Goal: Information Seeking & Learning: Understand process/instructions

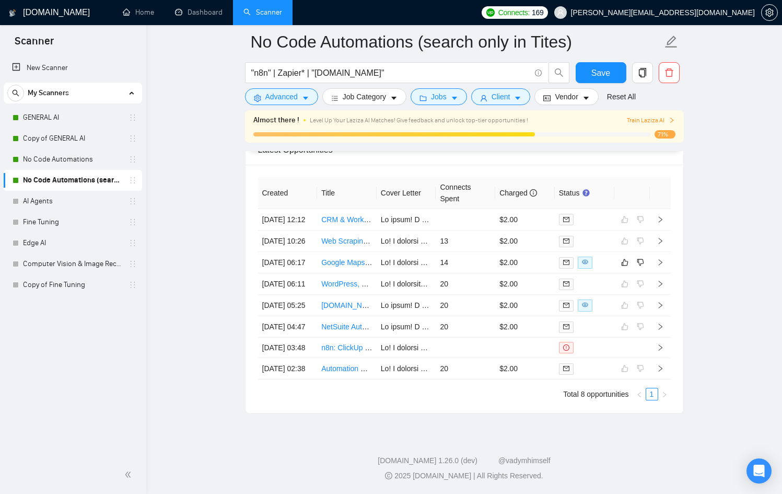
scroll to position [172, 0]
click at [103, 178] on link "No Code Automations (search only in Tites)" at bounding box center [72, 180] width 99 height 21
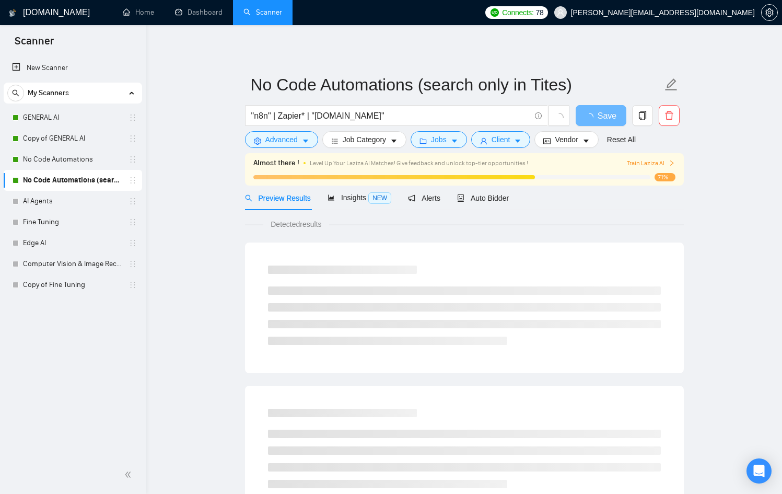
scroll to position [533, 0]
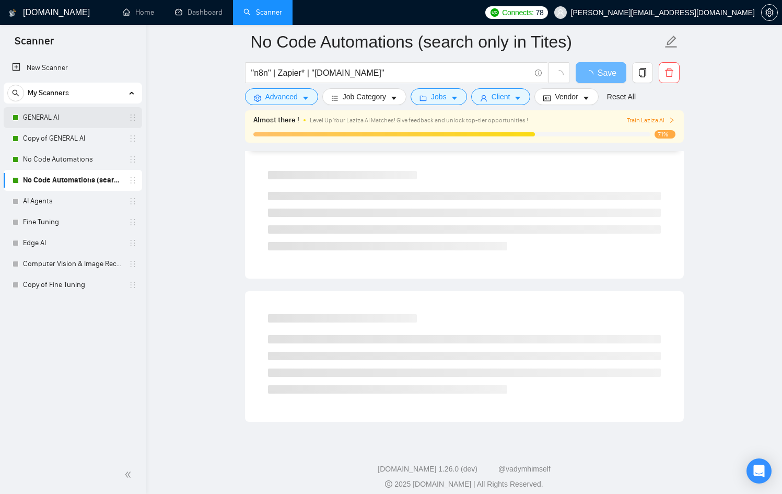
click at [30, 110] on link "GENERAL AI" at bounding box center [72, 117] width 99 height 21
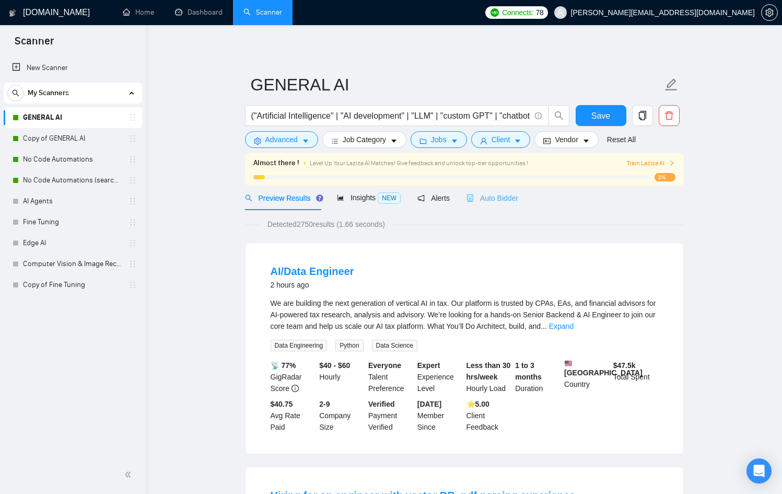
click at [508, 206] on div "Auto Bidder" at bounding box center [493, 198] width 52 height 25
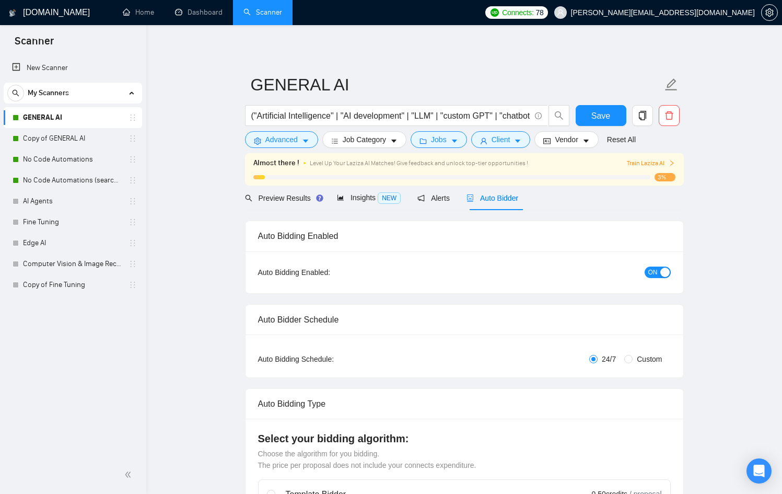
checkbox input "true"
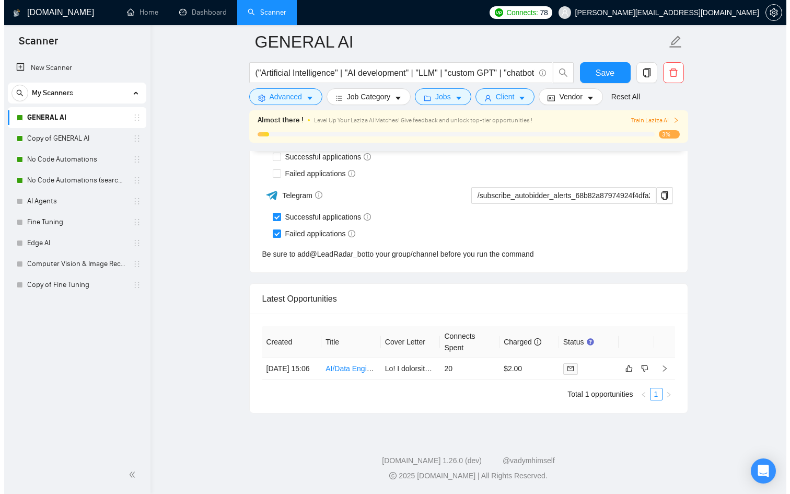
scroll to position [2626, 0]
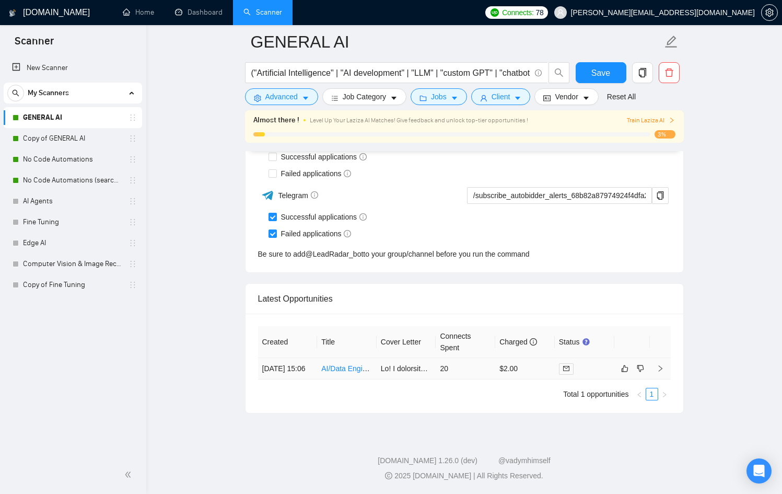
click at [365, 365] on link "AI/Data Engineer" at bounding box center [349, 368] width 56 height 8
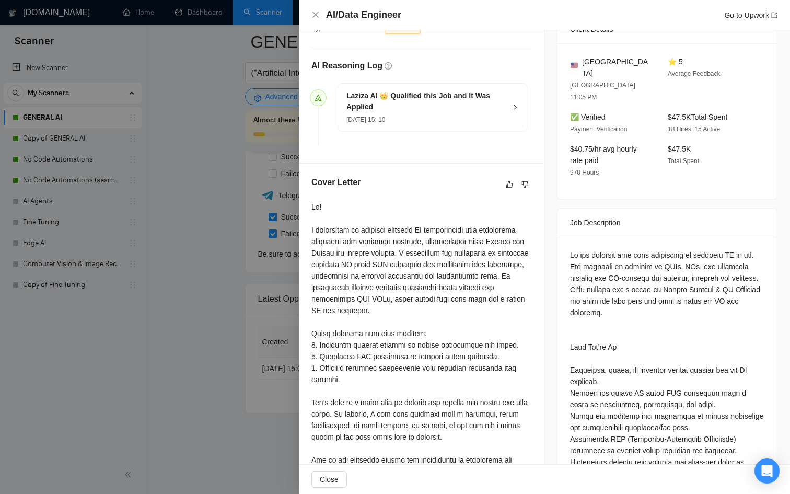
scroll to position [247, 0]
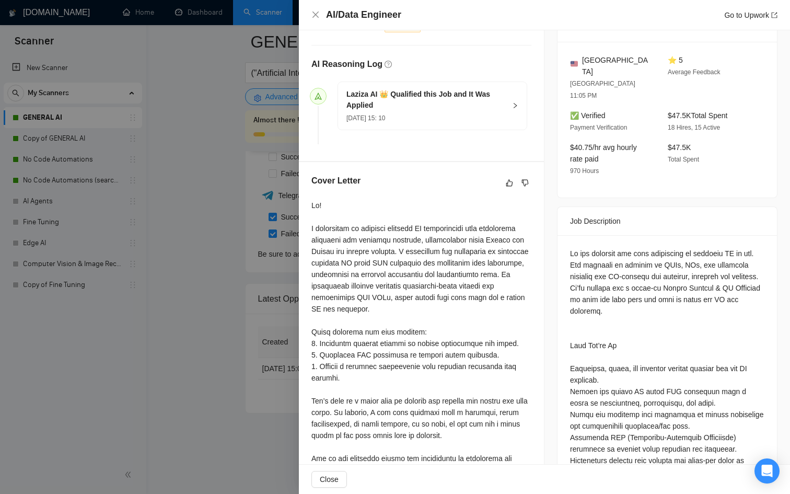
click at [239, 358] on div at bounding box center [395, 247] width 790 height 494
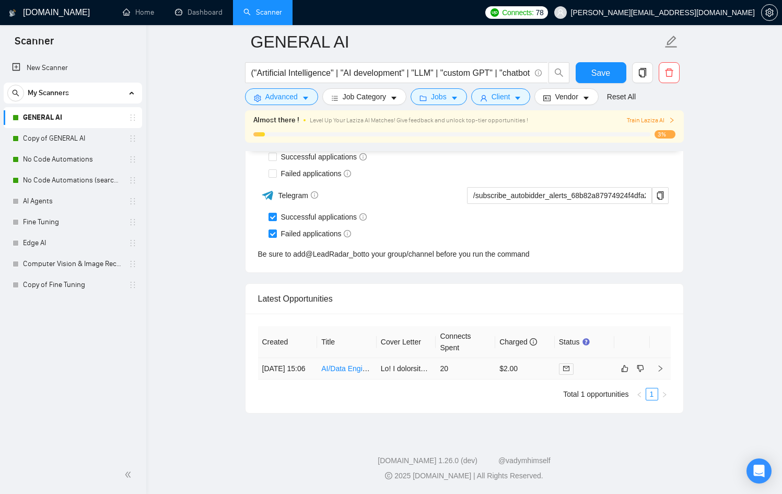
click at [493, 367] on td "20" at bounding box center [466, 368] width 60 height 21
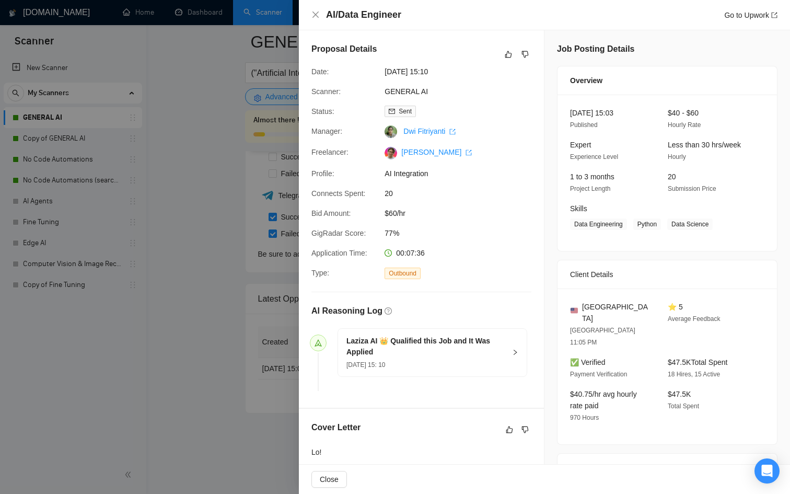
click at [250, 349] on div at bounding box center [395, 247] width 790 height 494
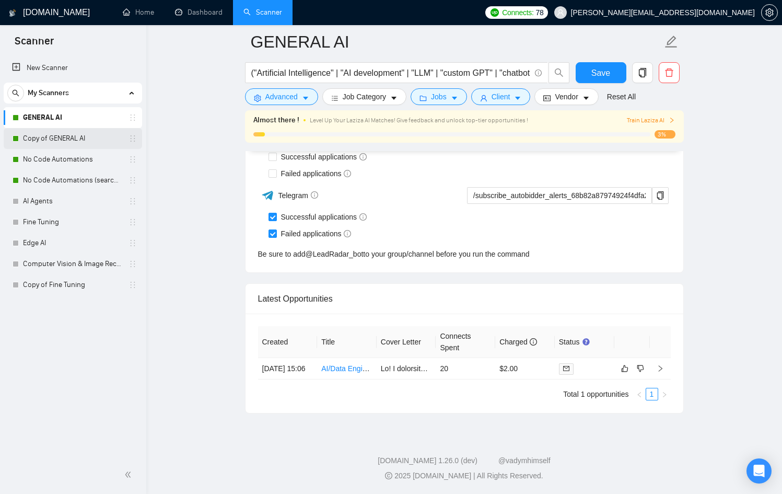
click at [79, 139] on link "Copy of GENERAL AI" at bounding box center [72, 138] width 99 height 21
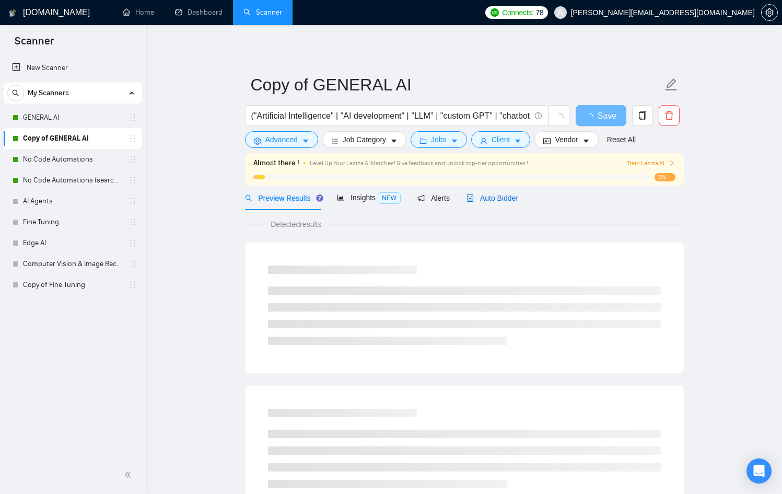
click at [477, 197] on span "Auto Bidder" at bounding box center [493, 198] width 52 height 8
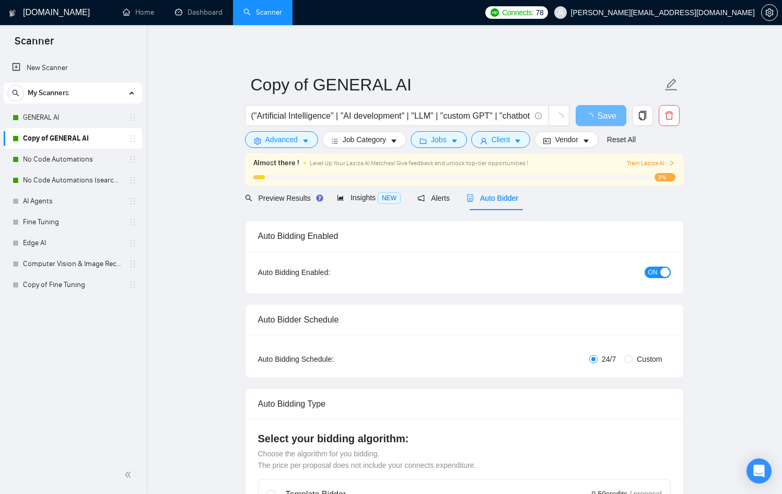
checkbox input "true"
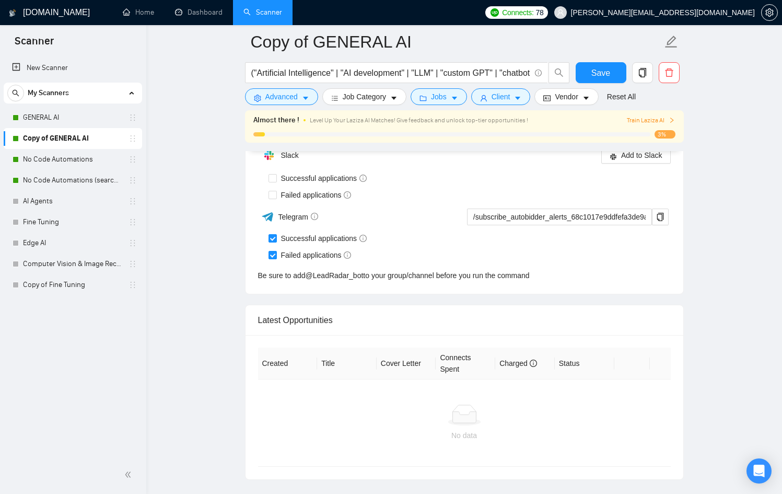
scroll to position [2678, 0]
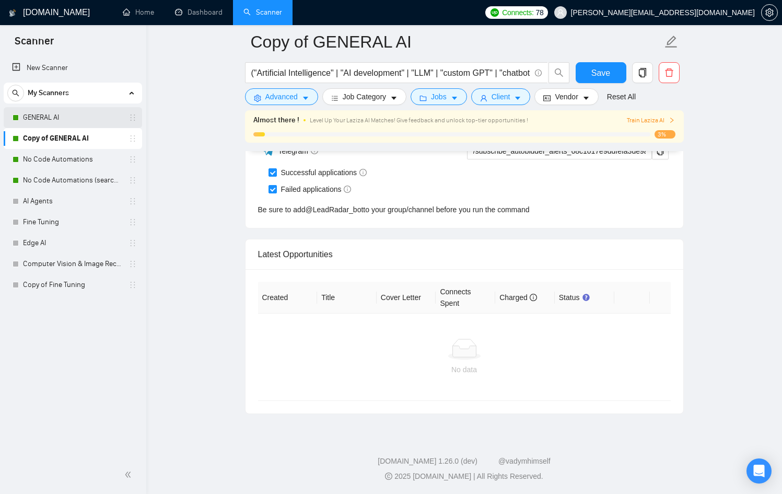
click at [45, 114] on link "GENERAL AI" at bounding box center [72, 117] width 99 height 21
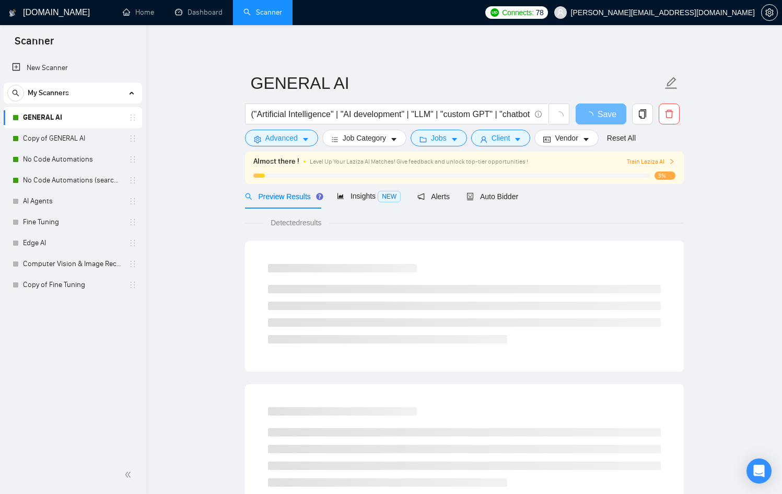
scroll to position [2, 0]
click at [500, 203] on div "Auto Bidder" at bounding box center [493, 195] width 52 height 25
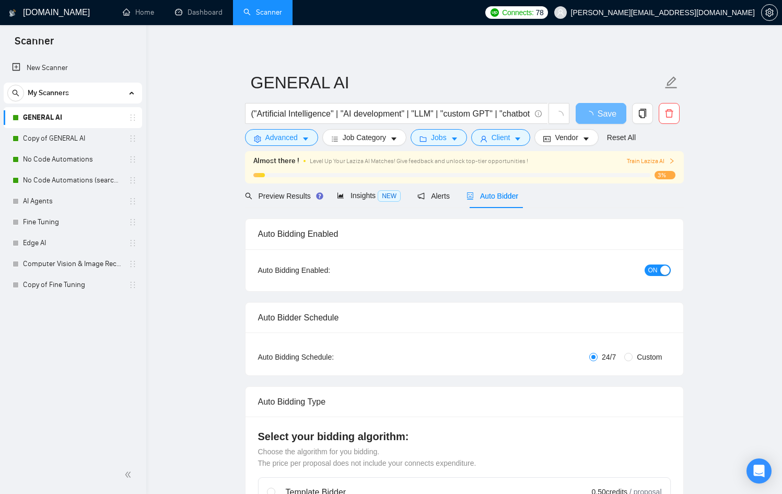
checkbox input "true"
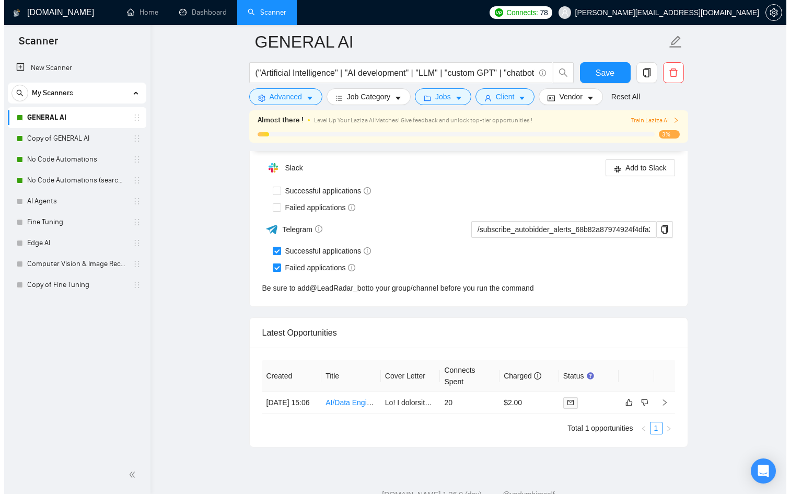
scroll to position [2626, 0]
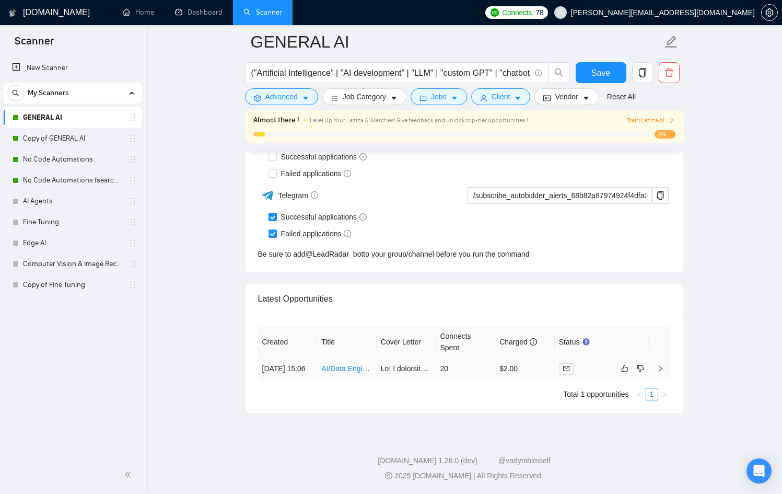
click at [527, 362] on td "$2.00" at bounding box center [526, 368] width 60 height 21
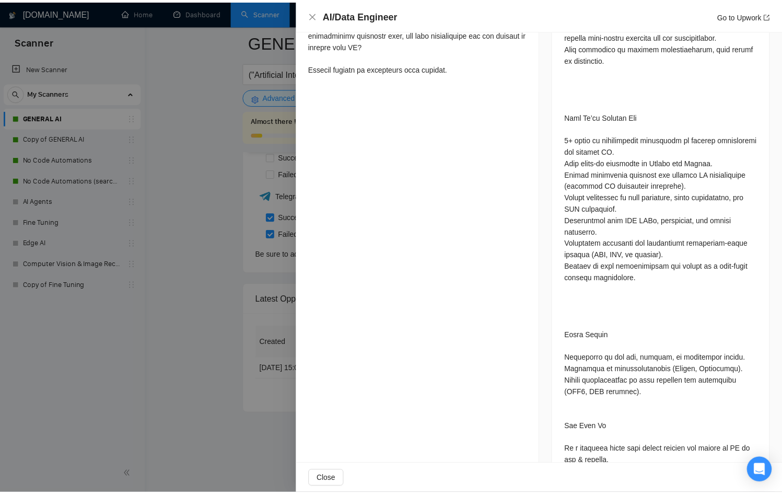
scroll to position [748, 0]
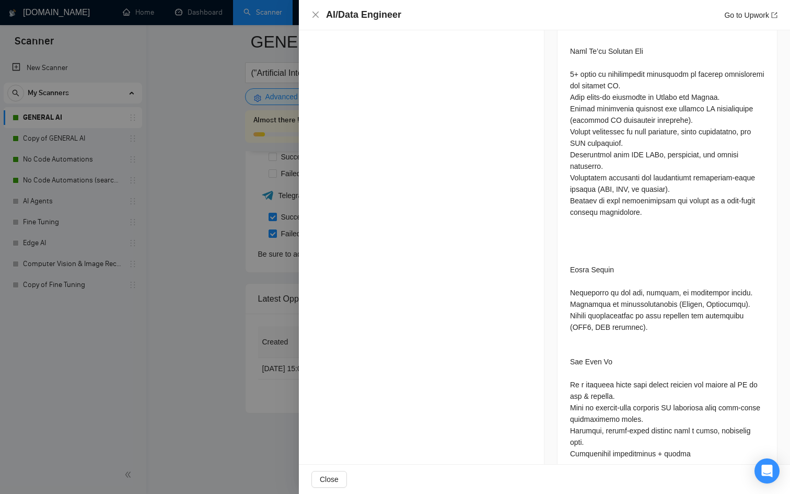
click at [240, 422] on div at bounding box center [395, 247] width 790 height 494
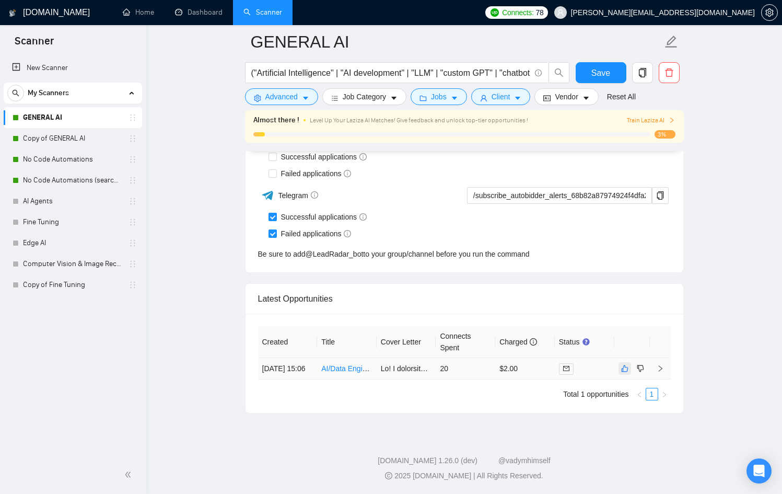
click at [624, 367] on icon "like" at bounding box center [624, 368] width 7 height 8
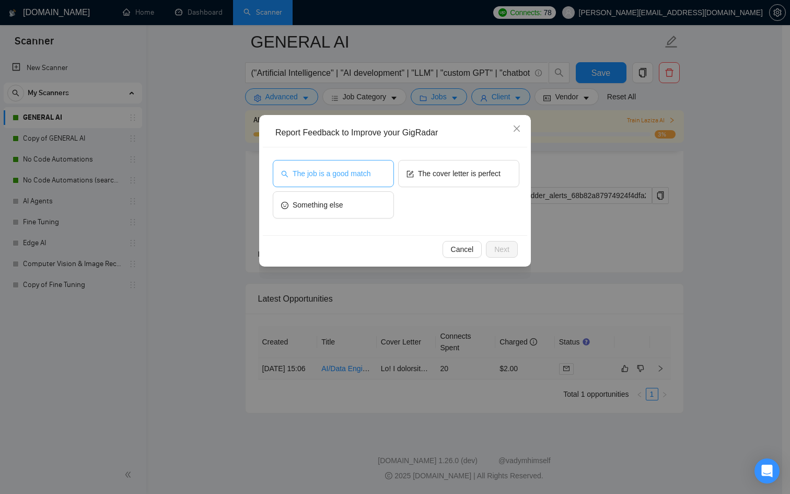
click at [331, 171] on span "The job is a good match" at bounding box center [332, 173] width 78 height 11
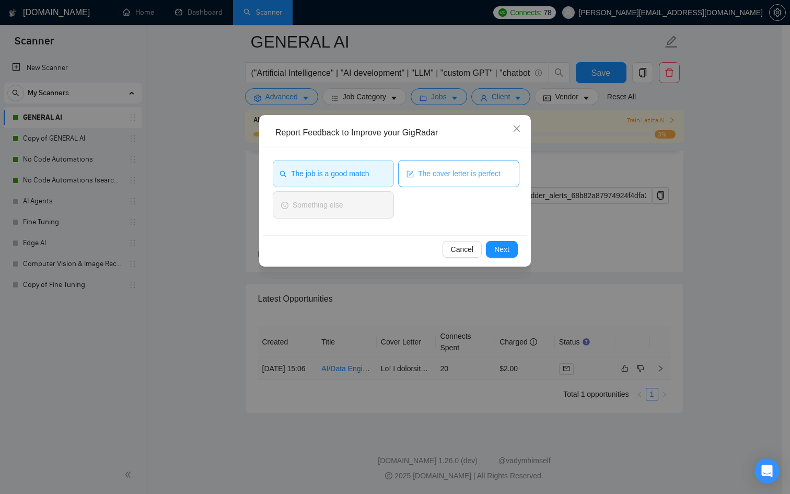
click at [470, 172] on span "The cover letter is perfect" at bounding box center [459, 173] width 83 height 11
click at [502, 243] on button "Next" at bounding box center [502, 249] width 32 height 17
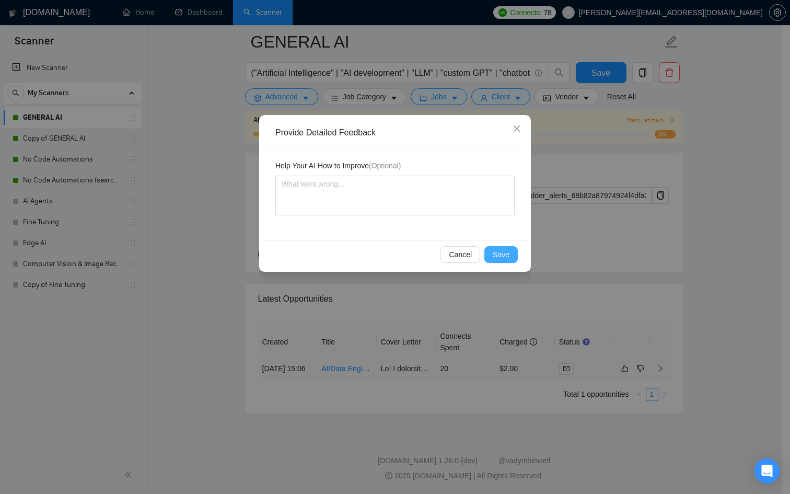
click at [502, 250] on span "Save" at bounding box center [501, 254] width 17 height 11
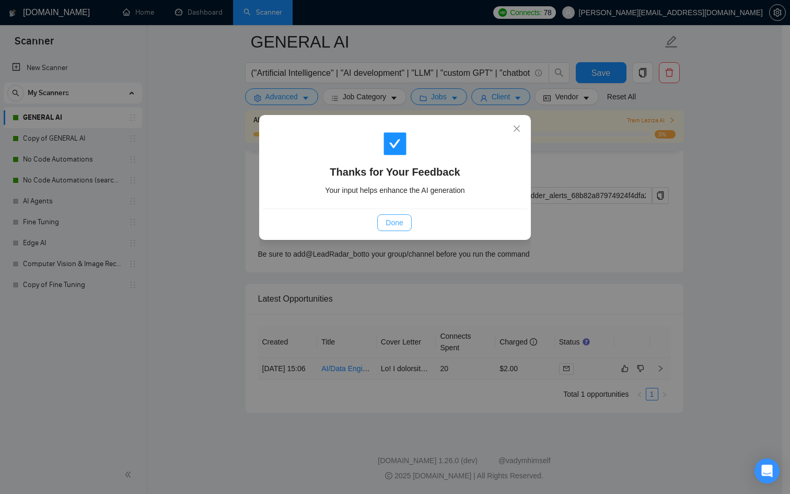
click at [411, 225] on button "Done" at bounding box center [394, 222] width 34 height 17
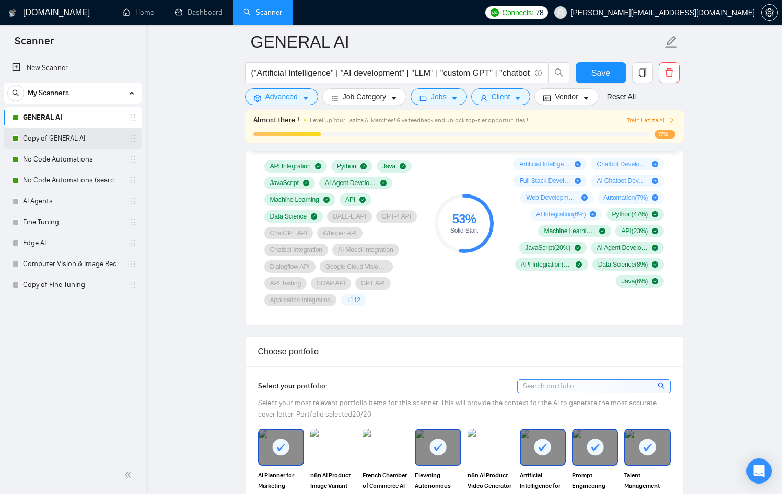
scroll to position [734, 0]
click at [74, 140] on link "Copy of GENERAL AI" at bounding box center [72, 138] width 99 height 21
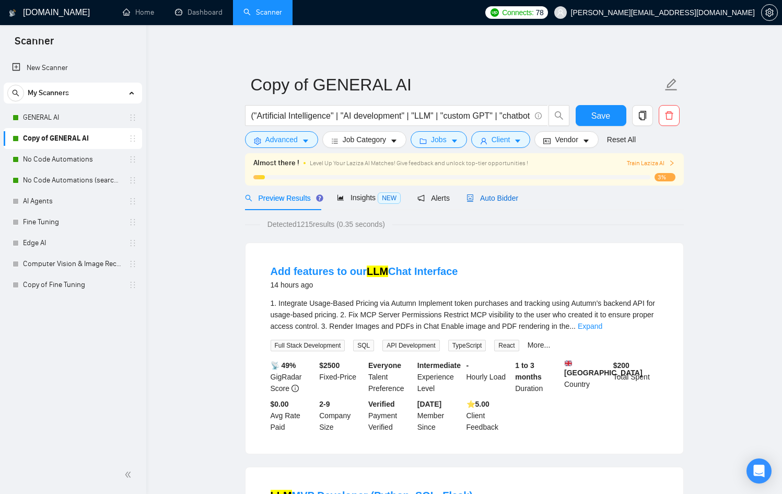
click at [501, 201] on span "Auto Bidder" at bounding box center [493, 198] width 52 height 8
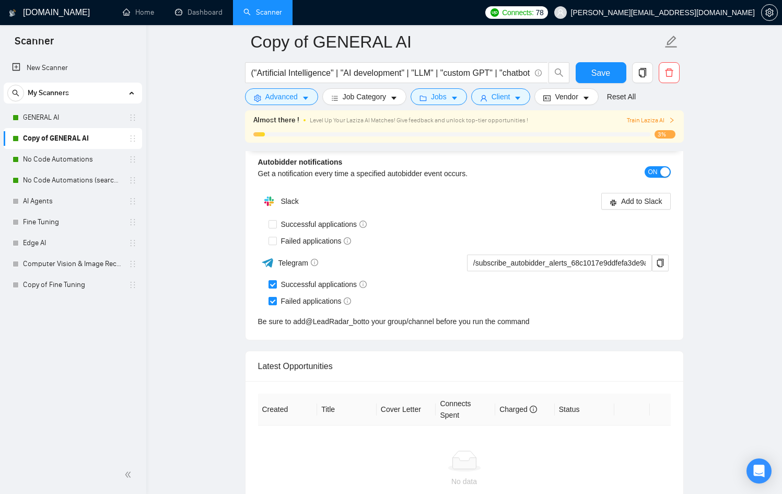
scroll to position [2678, 0]
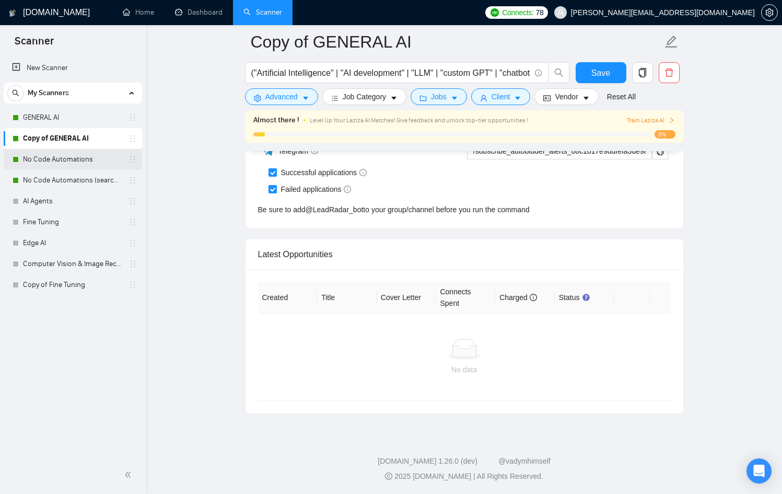
click at [63, 165] on link "No Code Automations" at bounding box center [72, 159] width 99 height 21
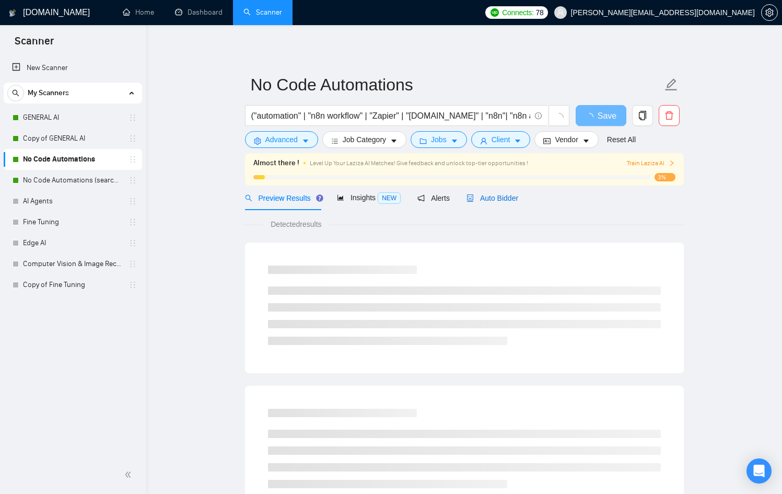
click at [492, 193] on div "Auto Bidder" at bounding box center [493, 197] width 52 height 11
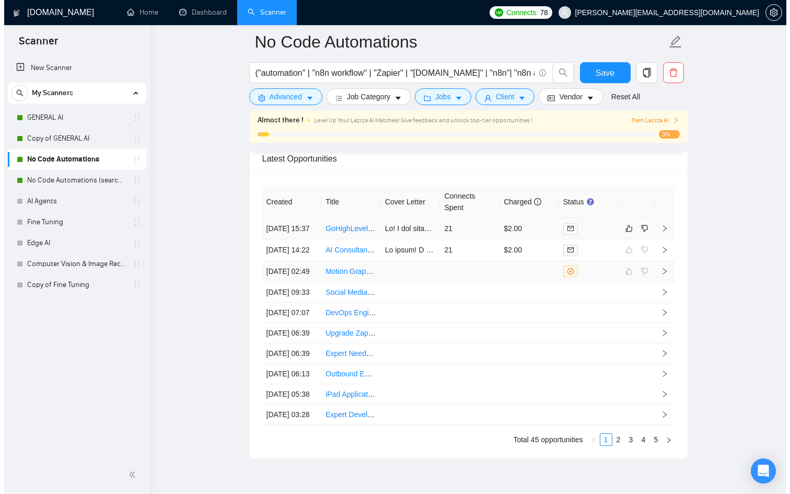
scroll to position [2754, 0]
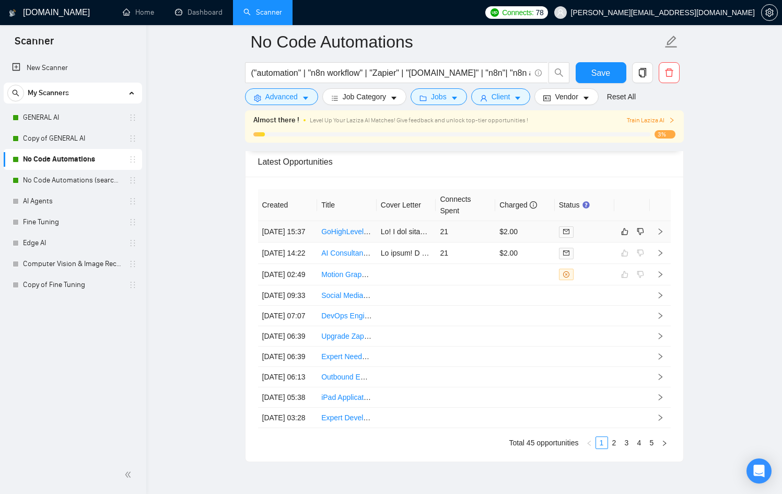
click at [409, 243] on td at bounding box center [407, 231] width 60 height 21
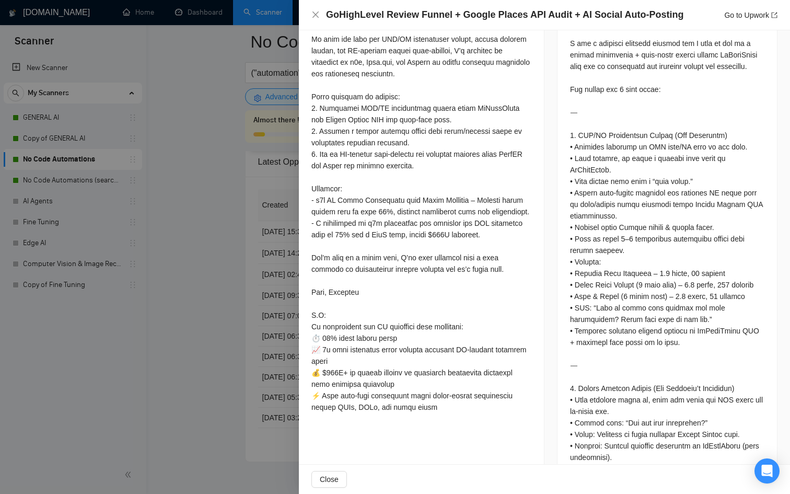
click at [228, 274] on div at bounding box center [395, 247] width 790 height 494
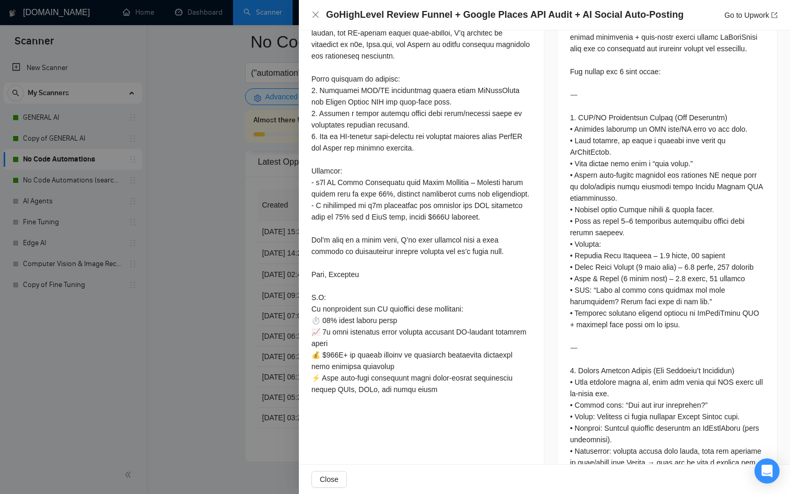
scroll to position [520, 0]
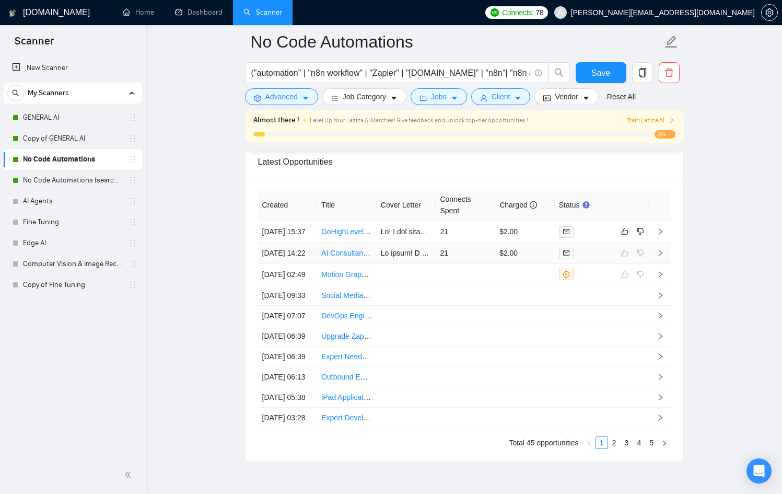
click at [496, 264] on td "$2.00" at bounding box center [526, 253] width 60 height 21
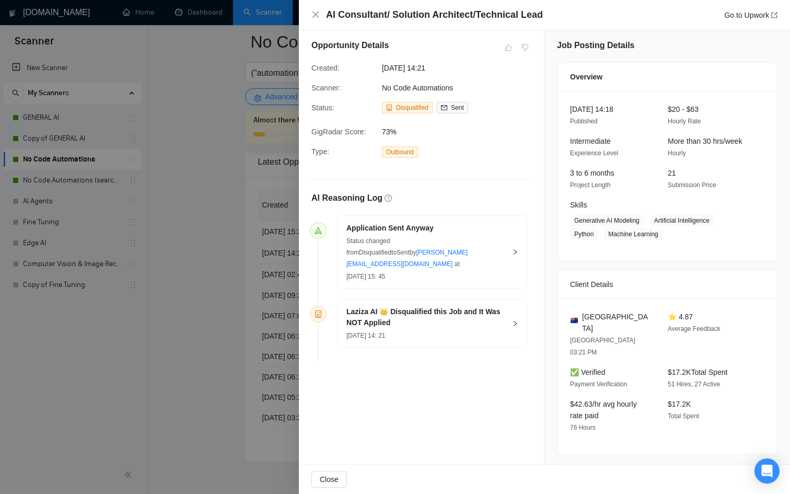
scroll to position [5, 0]
click at [410, 247] on span "Sent" at bounding box center [403, 250] width 13 height 7
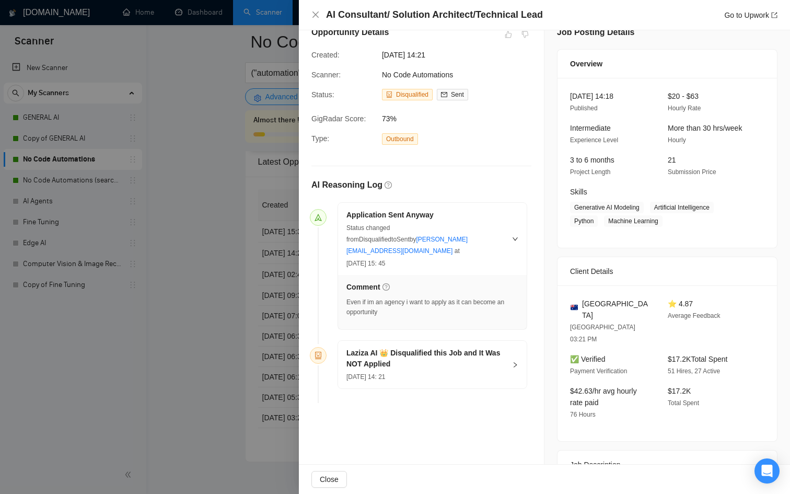
scroll to position [25, 0]
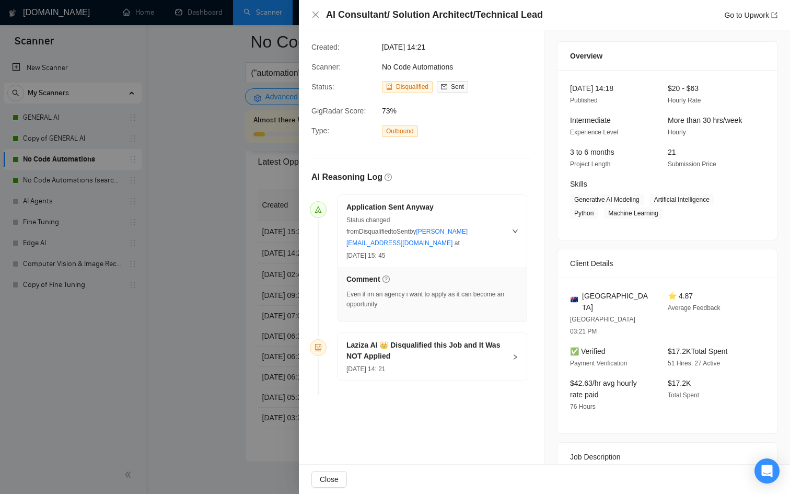
click at [487, 290] on div "Even if im an agency i want to apply as it can become an opportunity" at bounding box center [433, 300] width 172 height 20
click at [510, 233] on div "Application Sent Anyway Status changed from Disqualified to Sent by [PERSON_NAM…" at bounding box center [432, 231] width 189 height 72
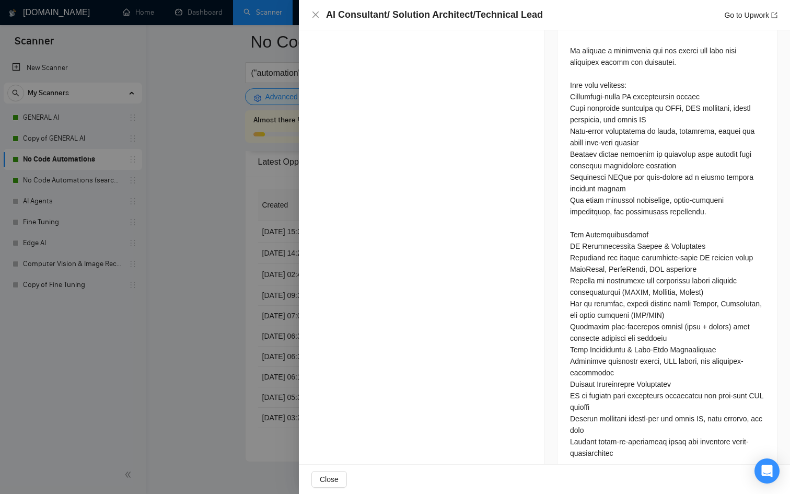
scroll to position [509, 0]
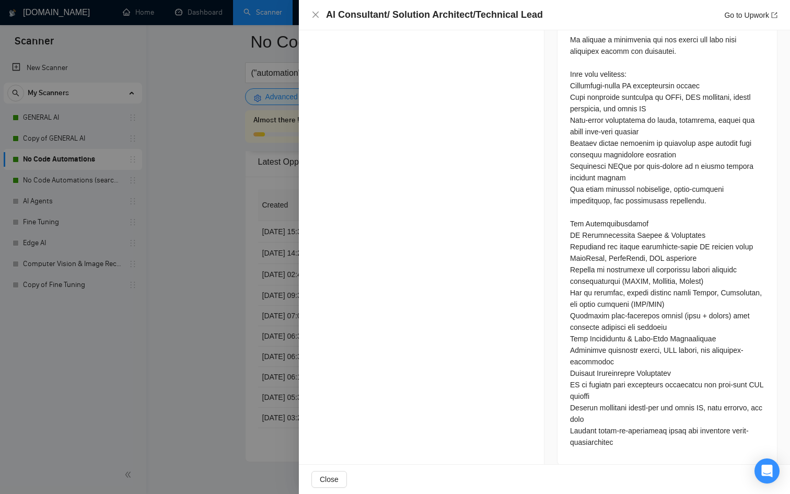
click at [210, 343] on div at bounding box center [395, 247] width 790 height 494
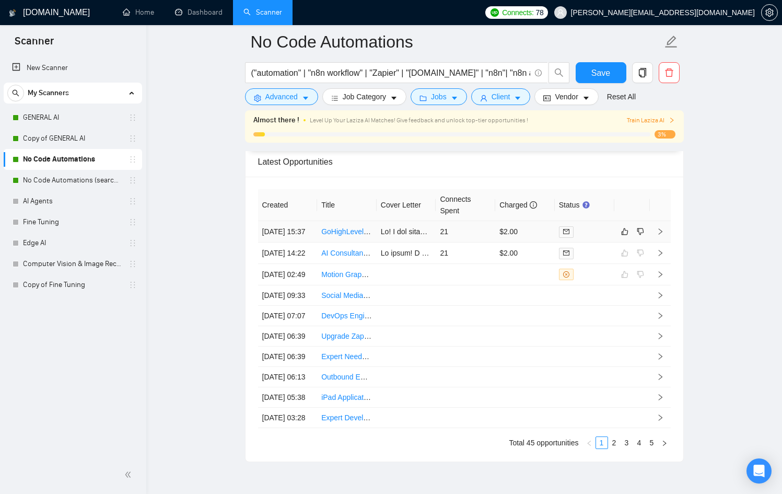
click at [421, 243] on td at bounding box center [407, 231] width 60 height 21
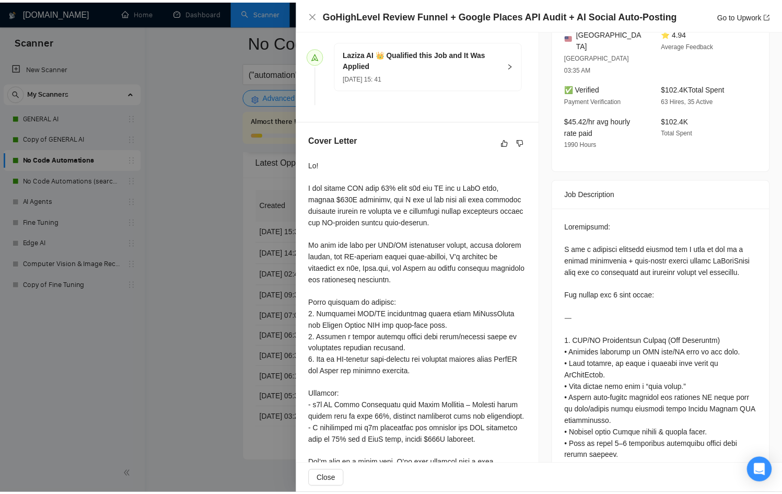
scroll to position [277, 0]
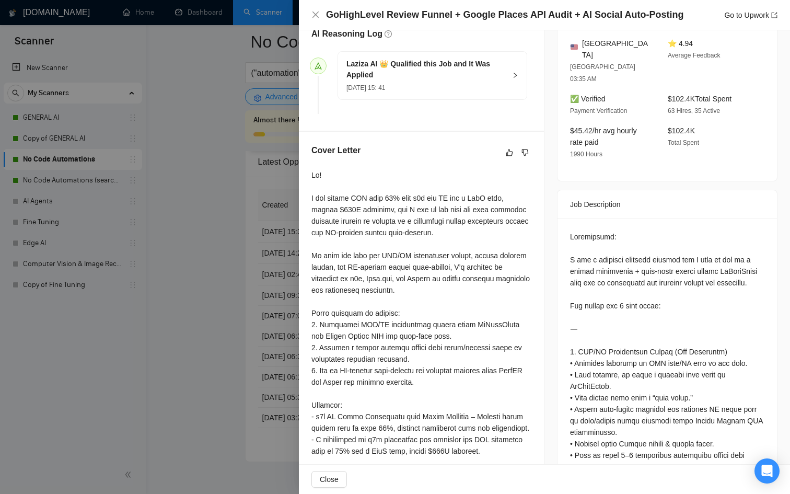
click at [214, 310] on div at bounding box center [395, 247] width 790 height 494
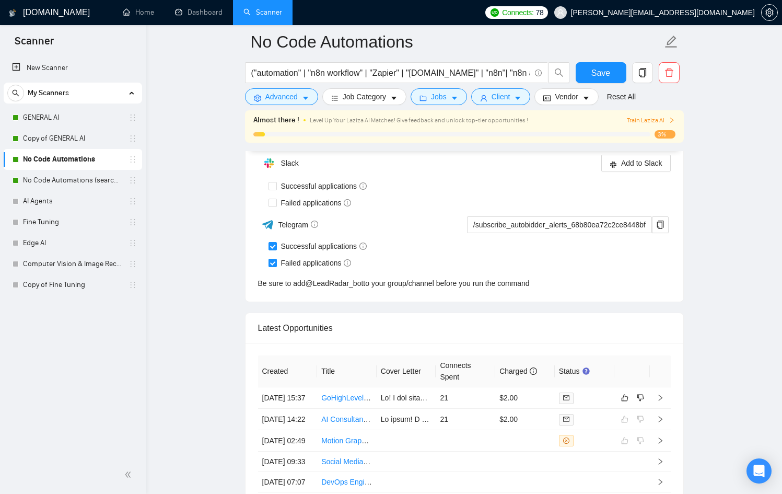
scroll to position [2583, 0]
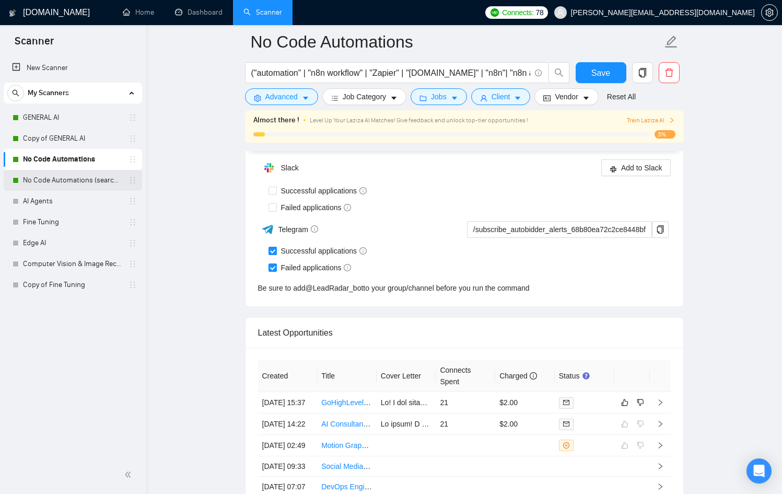
click at [93, 184] on link "No Code Automations (search only in Tites)" at bounding box center [72, 180] width 99 height 21
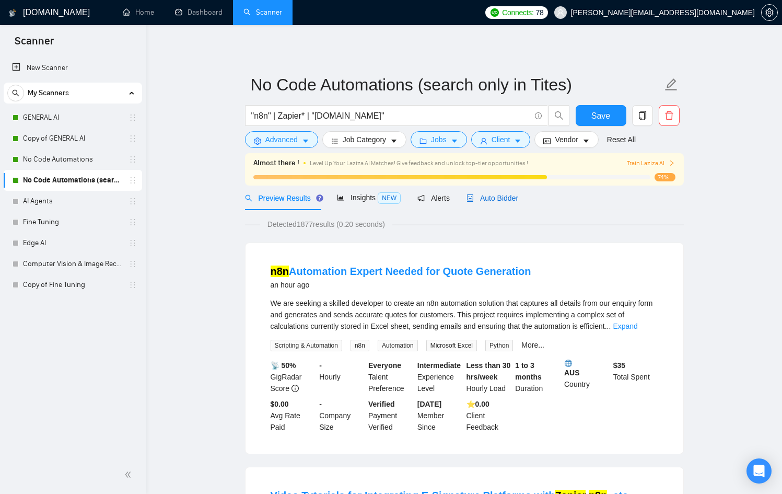
click at [496, 194] on span "Auto Bidder" at bounding box center [493, 198] width 52 height 8
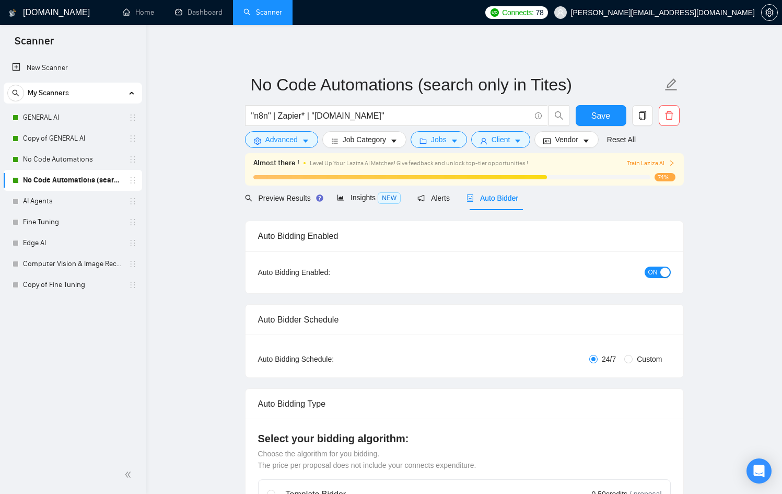
checkbox input "true"
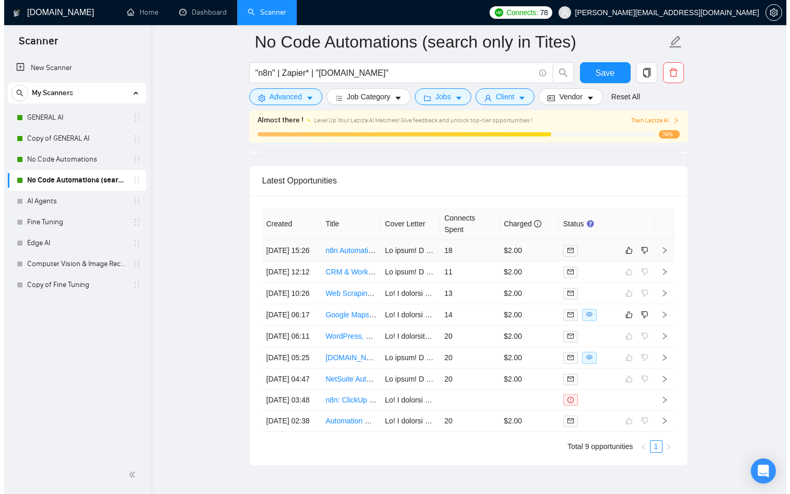
scroll to position [2743, 0]
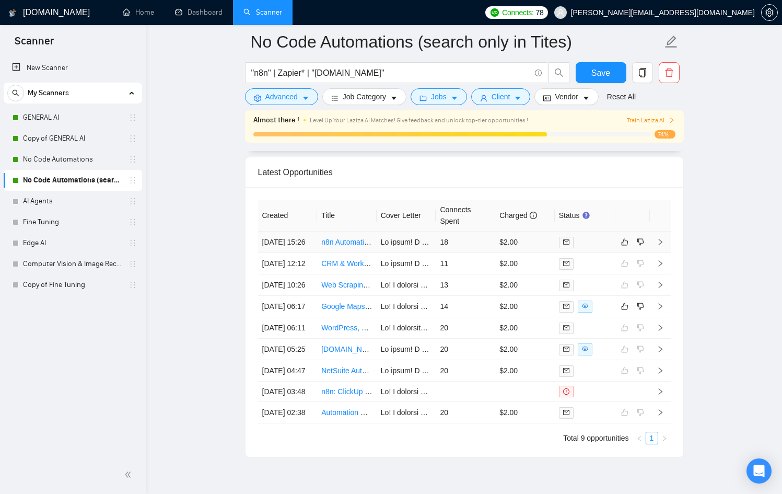
click at [476, 253] on td "18" at bounding box center [466, 242] width 60 height 21
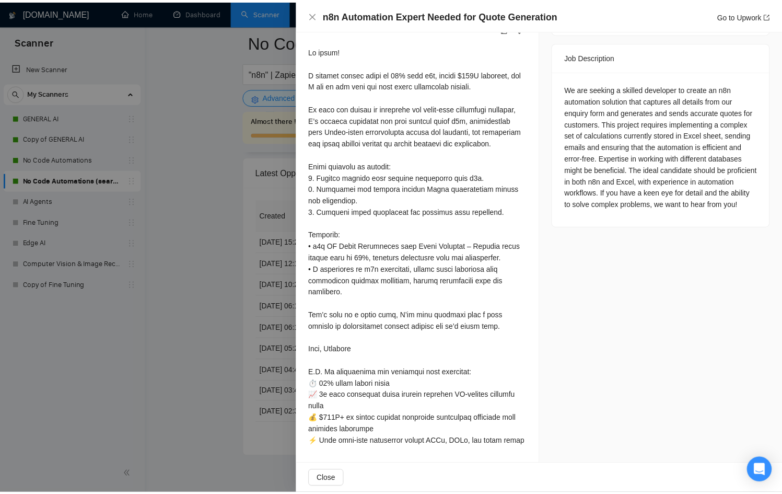
scroll to position [458, 0]
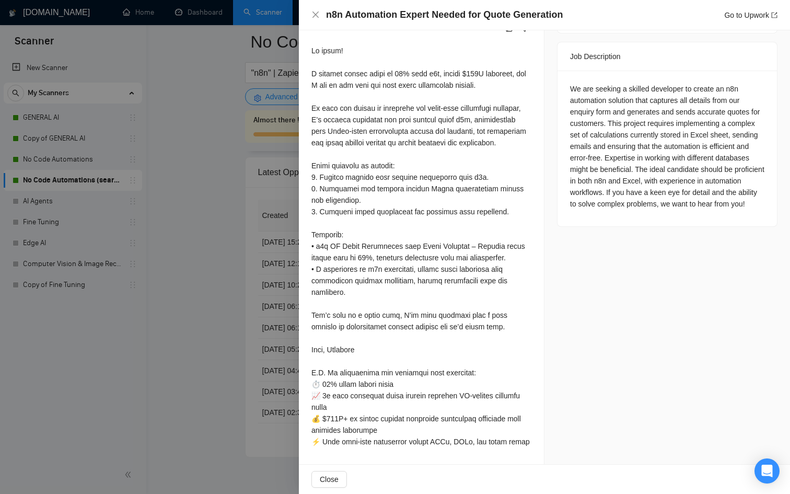
click at [215, 305] on div at bounding box center [395, 247] width 790 height 494
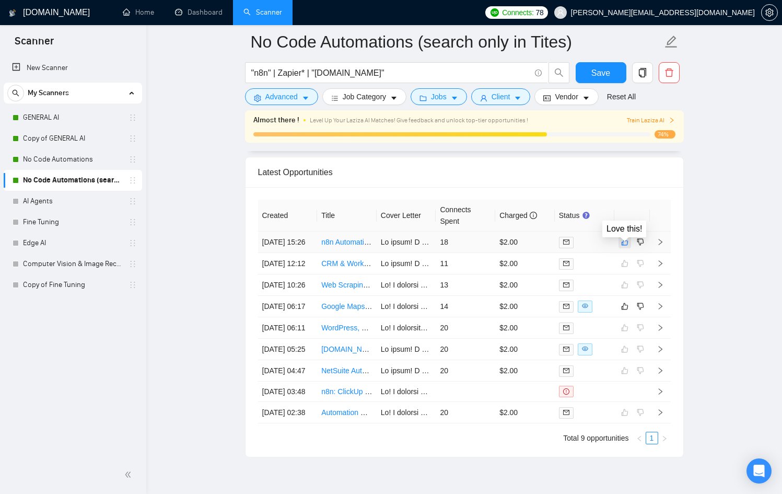
click at [624, 246] on icon "like" at bounding box center [624, 242] width 7 height 8
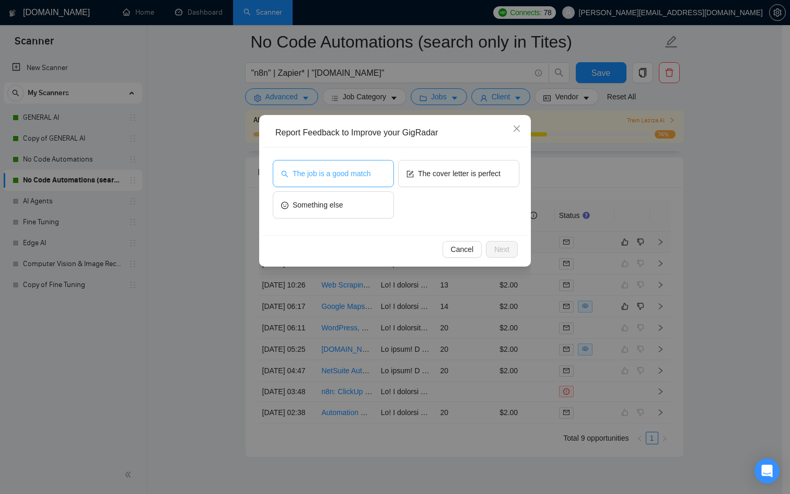
click at [372, 183] on button "The job is a good match" at bounding box center [333, 173] width 121 height 27
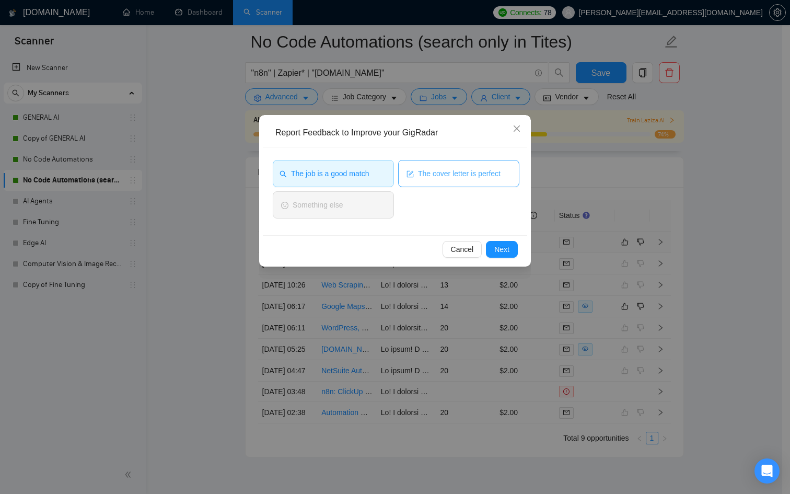
click at [429, 174] on span "The cover letter is perfect" at bounding box center [459, 173] width 83 height 11
click at [492, 241] on button "Next" at bounding box center [502, 249] width 32 height 17
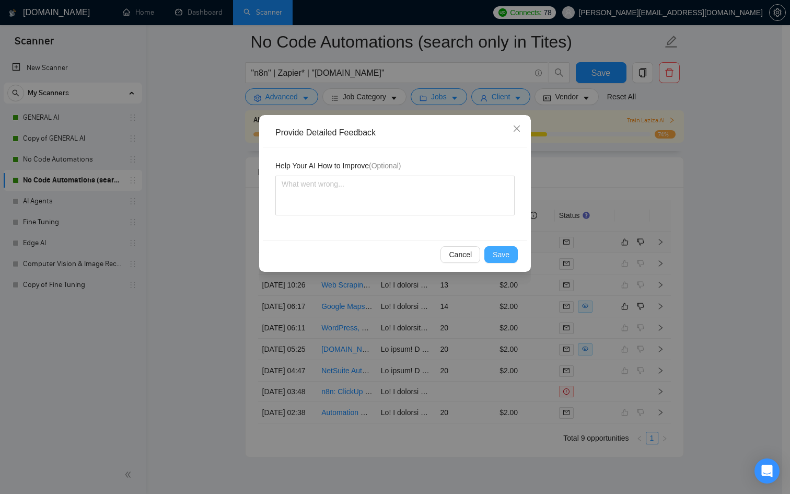
click at [495, 252] on span "Save" at bounding box center [501, 254] width 17 height 11
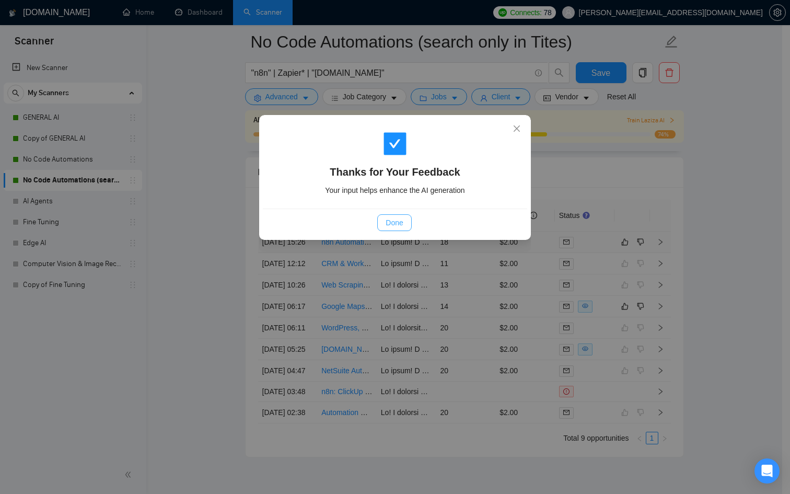
click at [383, 221] on button "Done" at bounding box center [394, 222] width 34 height 17
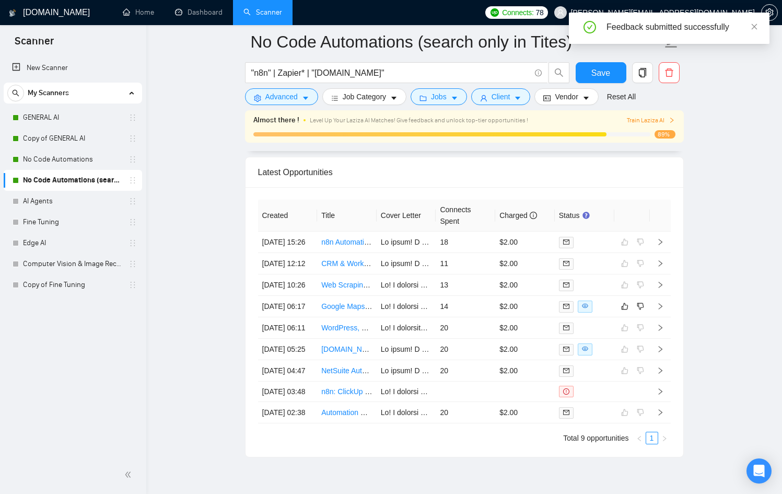
scroll to position [2743, 0]
click at [755, 31] on link at bounding box center [754, 26] width 7 height 11
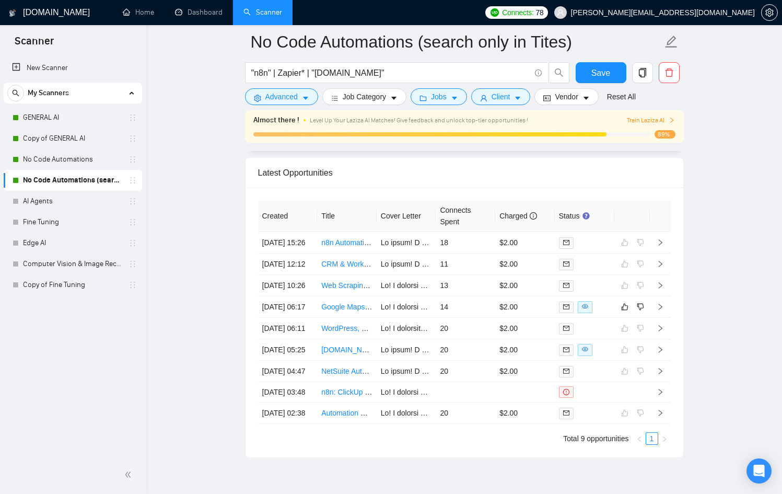
click at [544, 16] on span "78" at bounding box center [540, 12] width 8 height 11
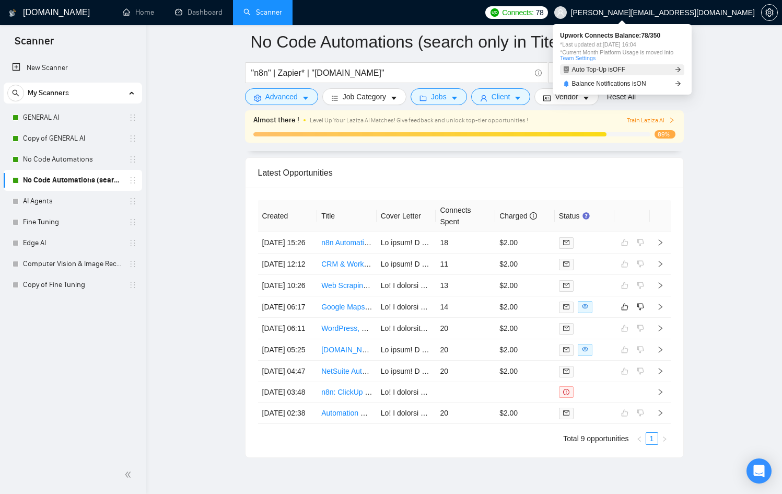
click at [660, 71] on link "Auto Top-Up is OFF" at bounding box center [622, 69] width 124 height 11
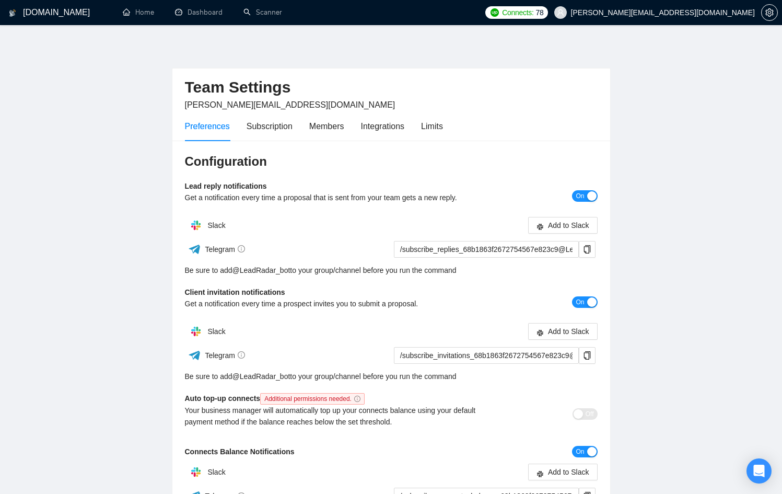
click at [361, 399] on icon "info-circle" at bounding box center [357, 399] width 6 height 6
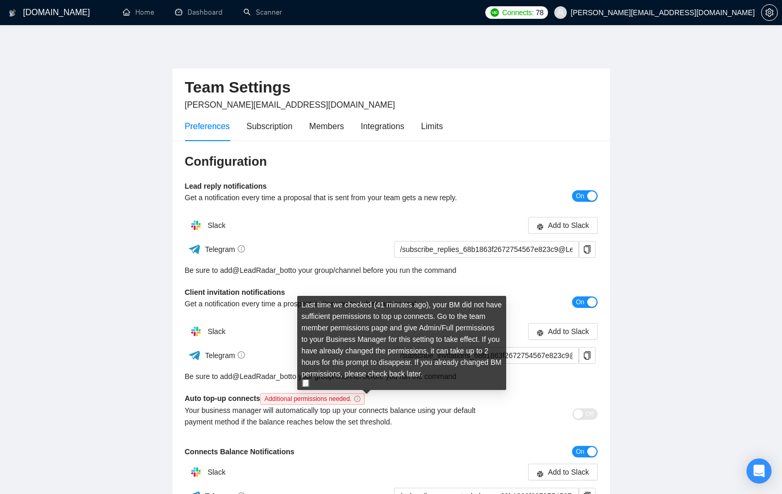
click at [307, 383] on img at bounding box center [305, 382] width 7 height 7
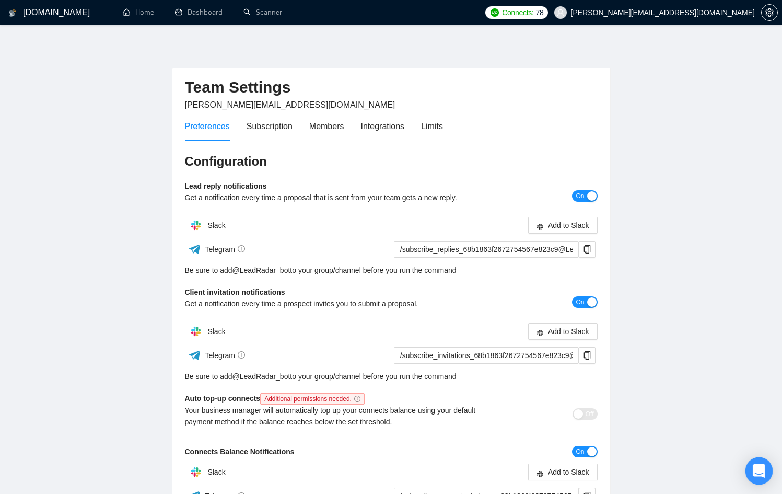
click at [757, 476] on icon "Open Intercom Messenger" at bounding box center [760, 471] width 14 height 14
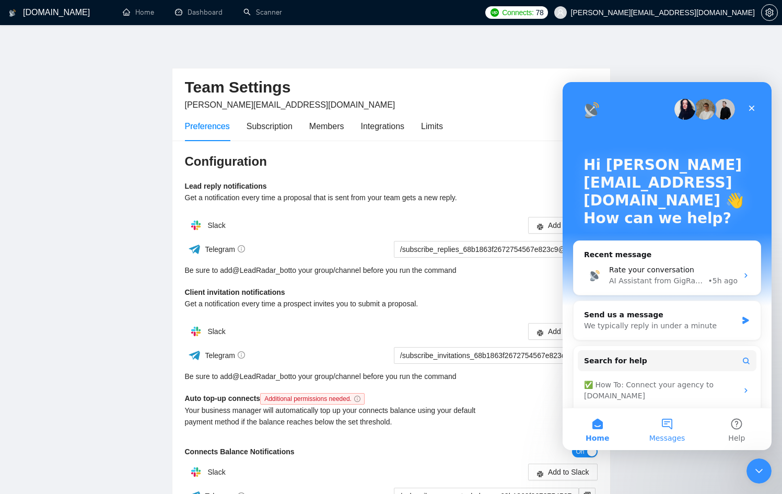
click at [671, 427] on button "Messages" at bounding box center [667, 429] width 70 height 42
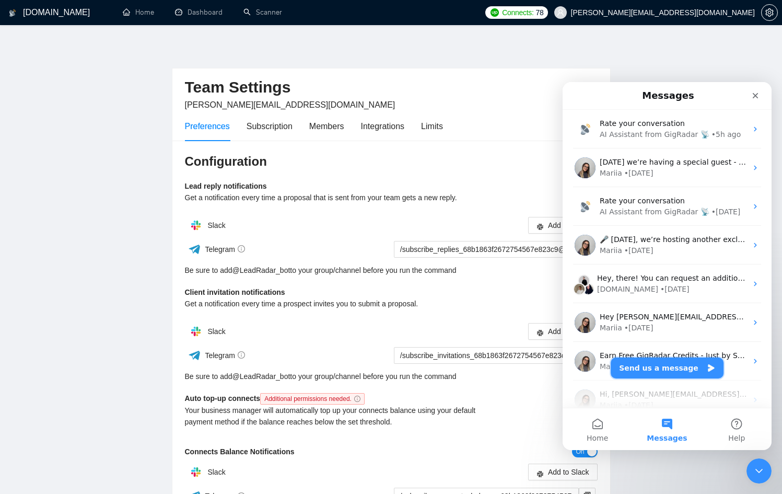
click at [669, 371] on button "Send us a message" at bounding box center [667, 368] width 113 height 21
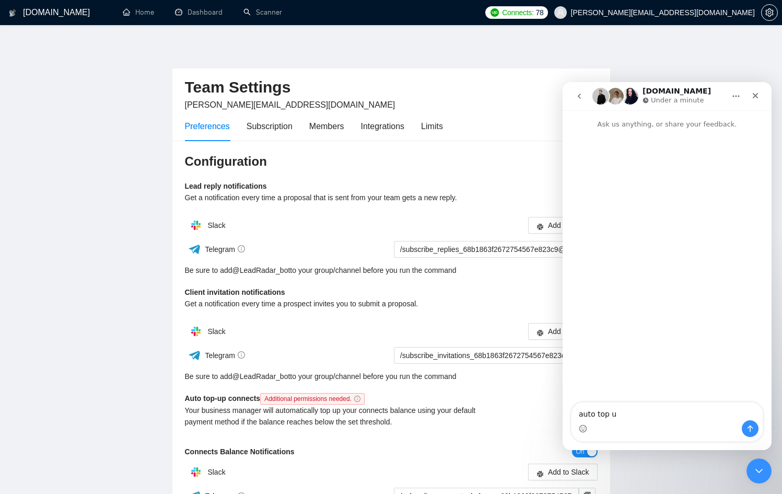
type textarea "auto top up"
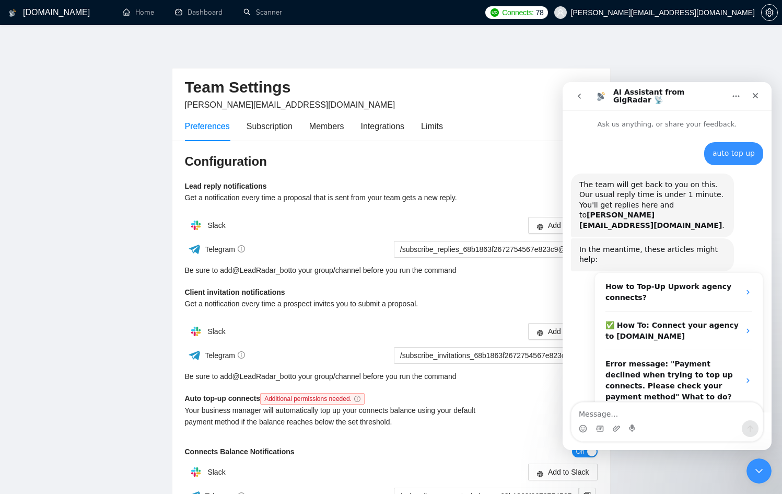
scroll to position [25, 0]
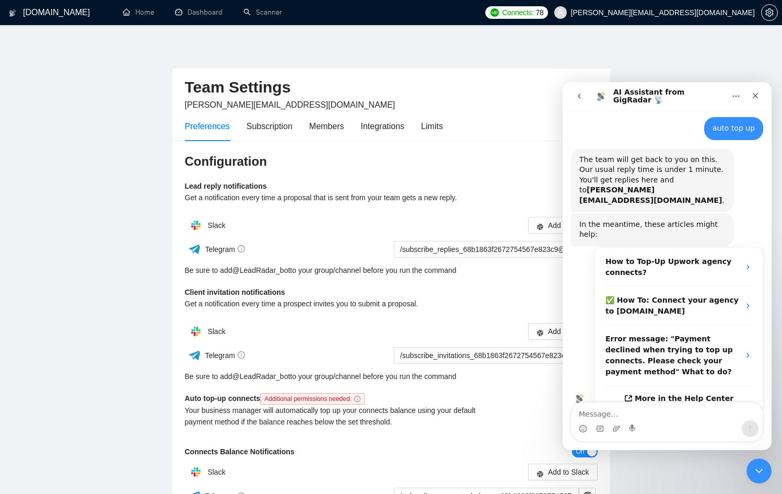
click at [690, 408] on textarea "Message…" at bounding box center [667, 411] width 191 height 18
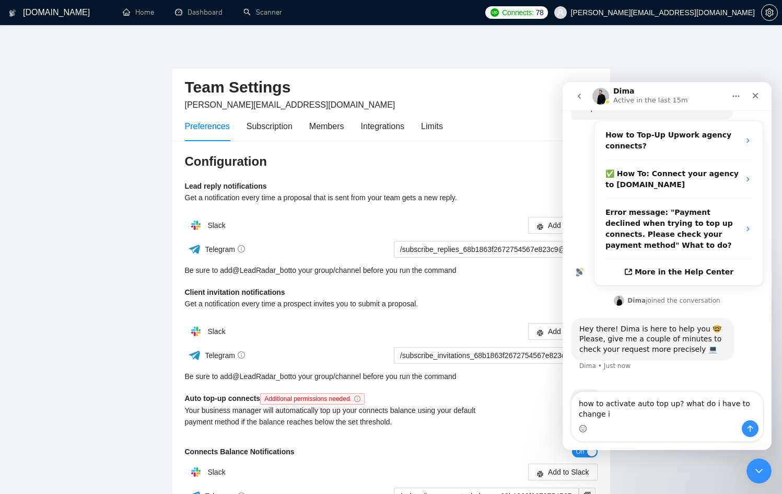
scroll to position [162, 0]
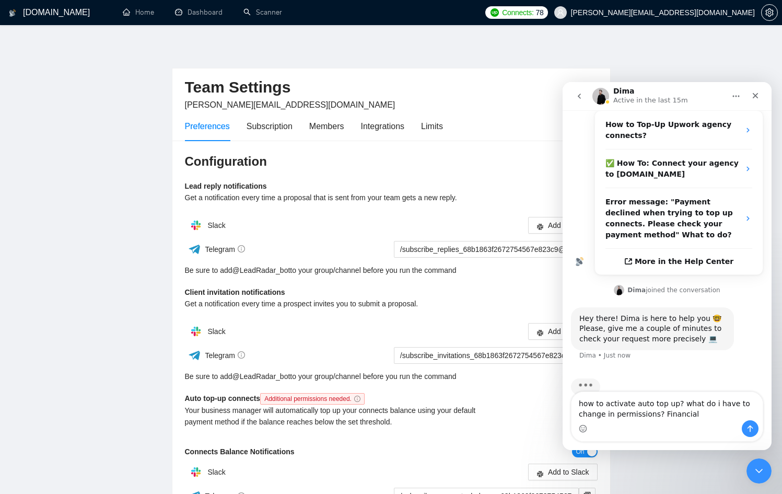
type textarea "how to activate auto top up? what do i have to change in permissions? Financial?"
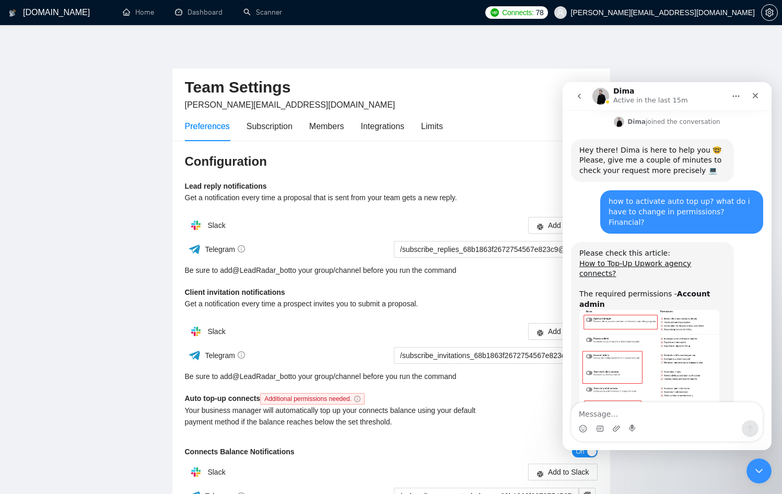
scroll to position [337, 0]
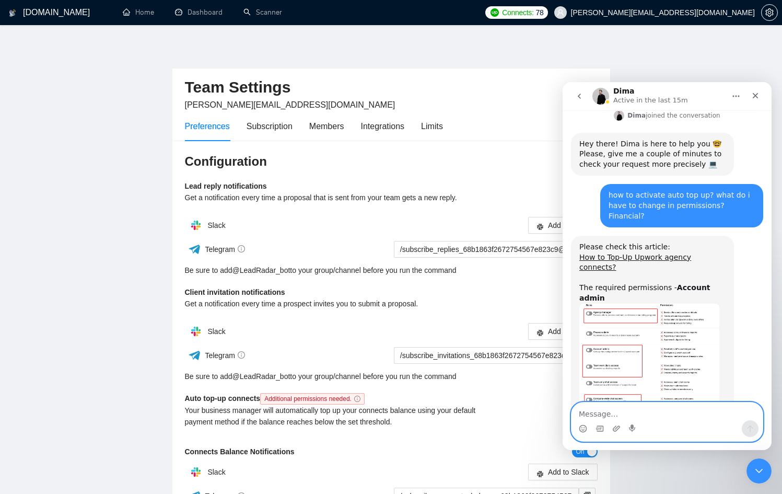
click at [650, 412] on textarea "Message…" at bounding box center [667, 411] width 191 height 18
click at [650, 415] on textarea "Message…" at bounding box center [667, 411] width 191 height 18
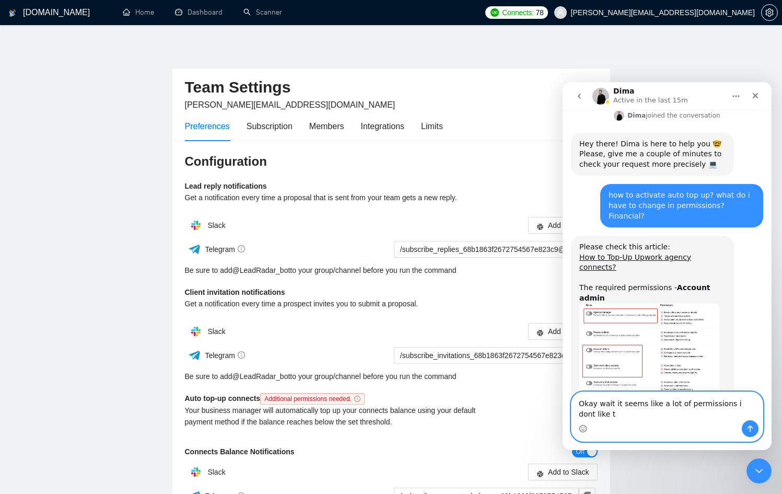
scroll to position [347, 0]
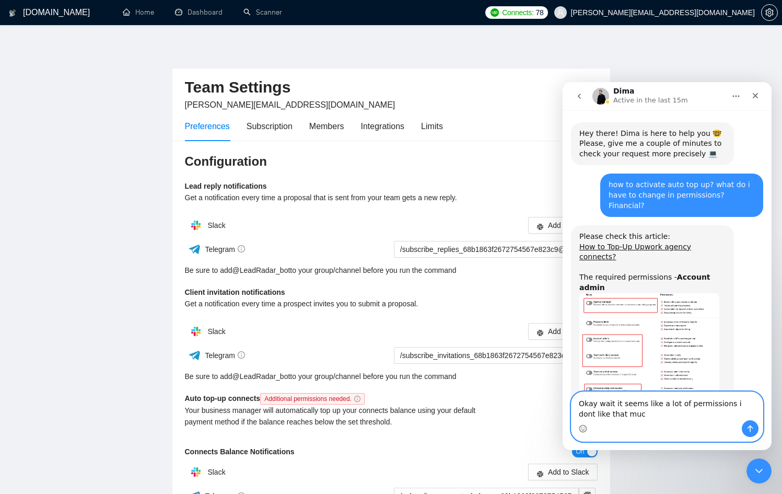
type textarea "Okay wait it seems like a lot of permissions i dont like that much"
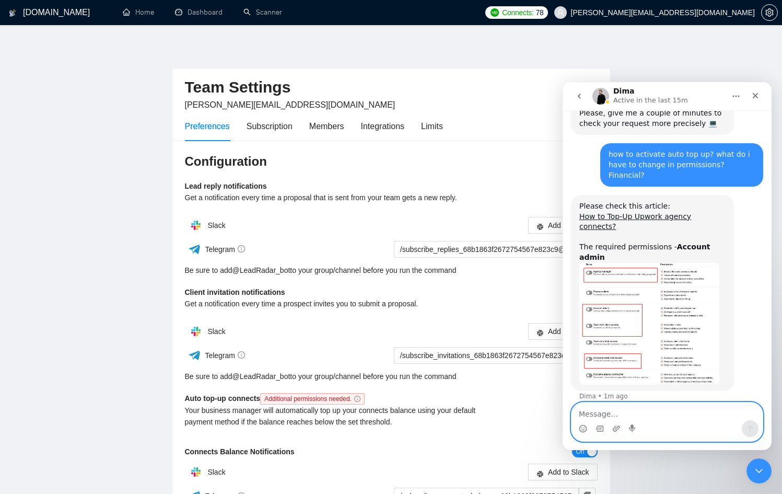
scroll to position [378, 0]
type textarea "Ill top up myself thanks"
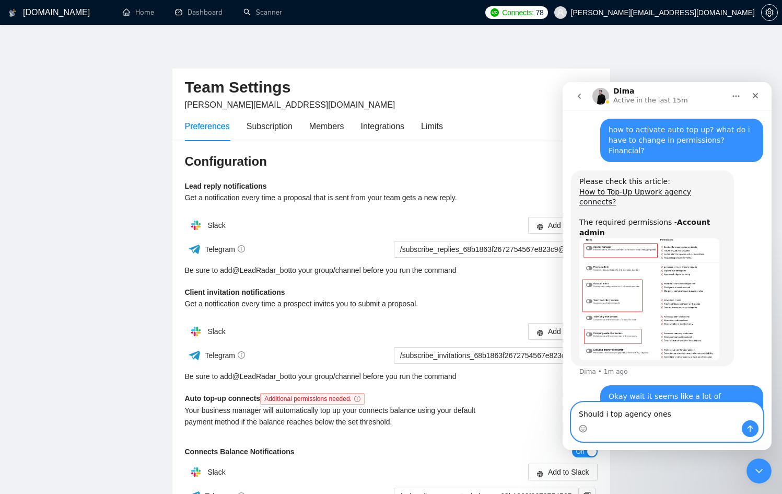
type textarea "Should i top agency ones?"
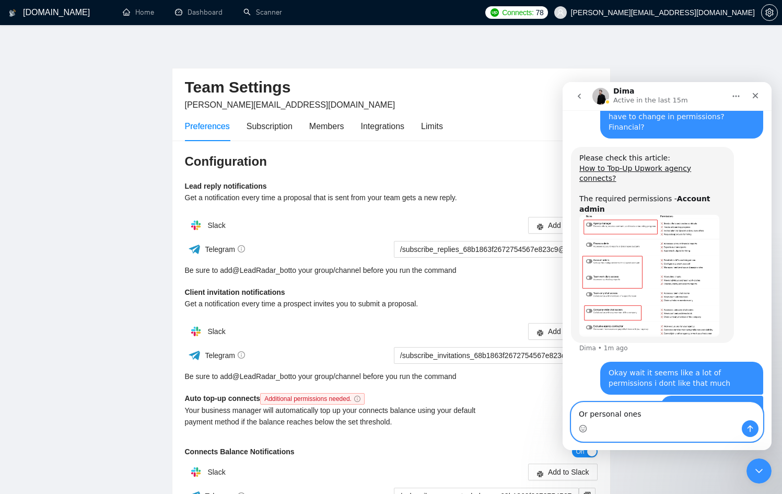
type textarea "Or personal ones?"
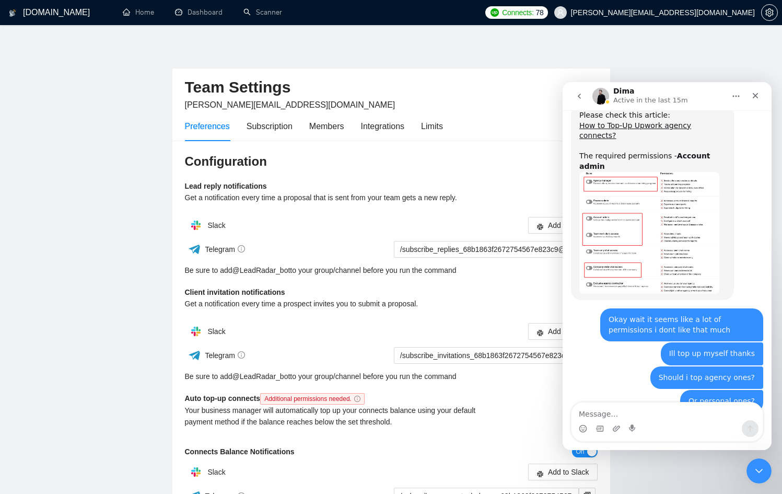
scroll to position [491, 0]
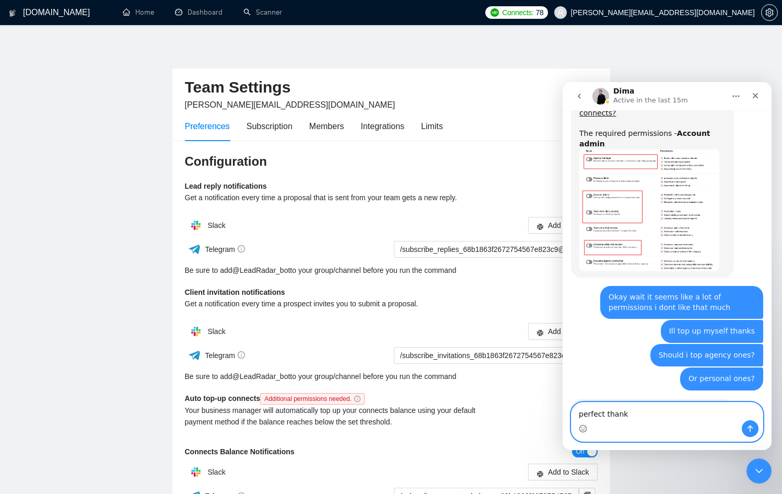
type textarea "perfect thanks"
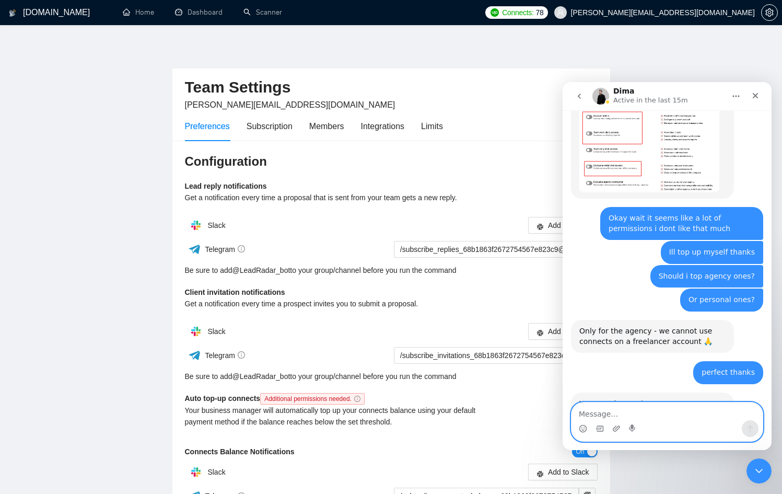
scroll to position [594, 0]
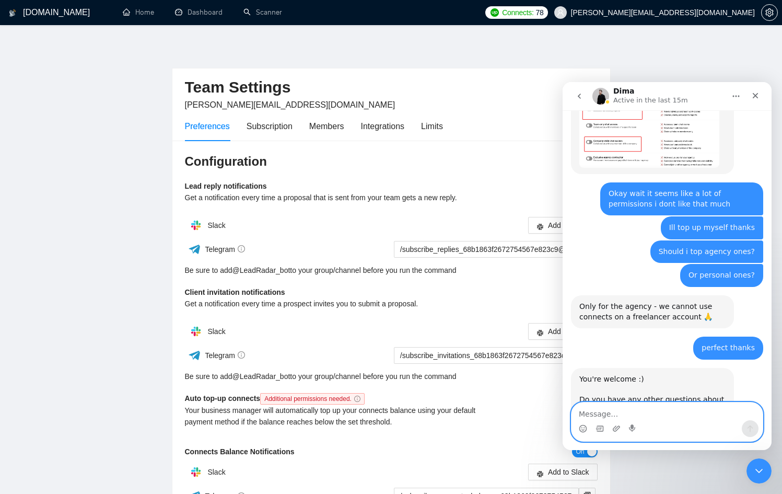
click at [641, 404] on textarea "Message…" at bounding box center [667, 411] width 191 height 18
type textarea "no worries thanks"
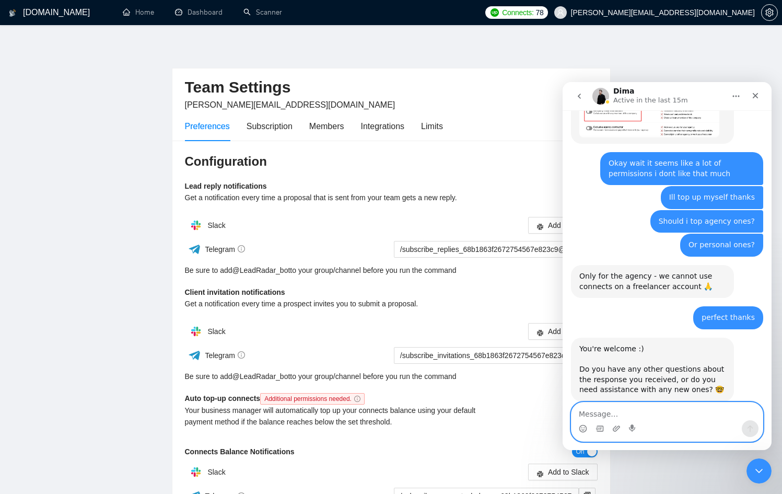
scroll to position [625, 0]
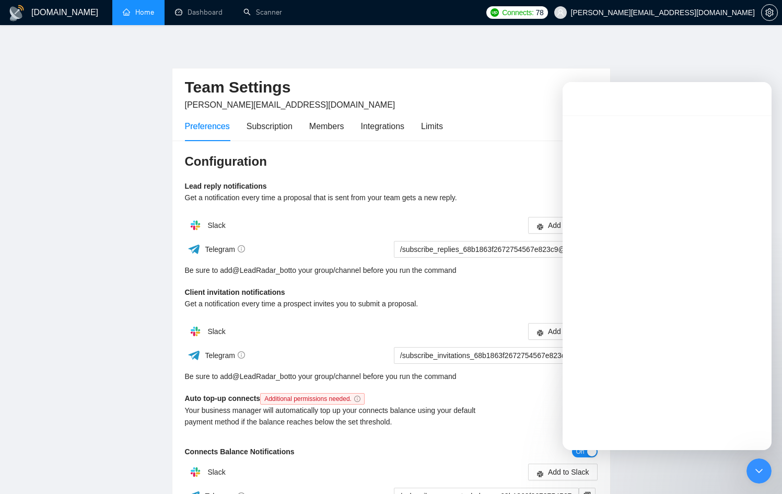
click at [140, 12] on link "Home" at bounding box center [138, 12] width 31 height 9
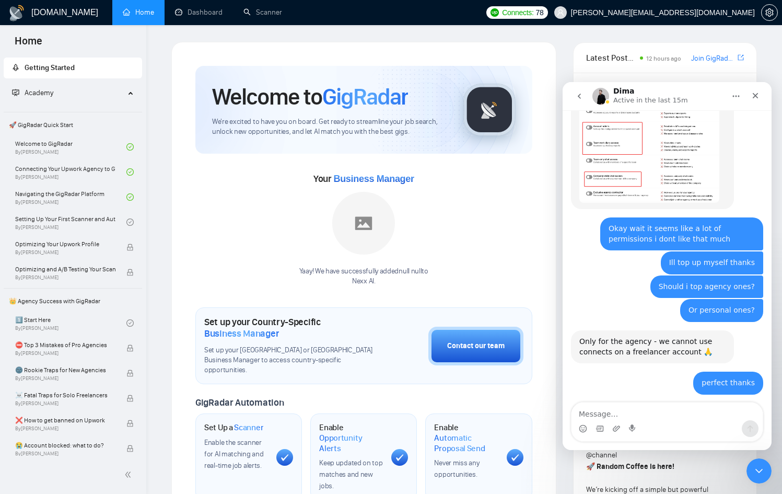
scroll to position [625, 0]
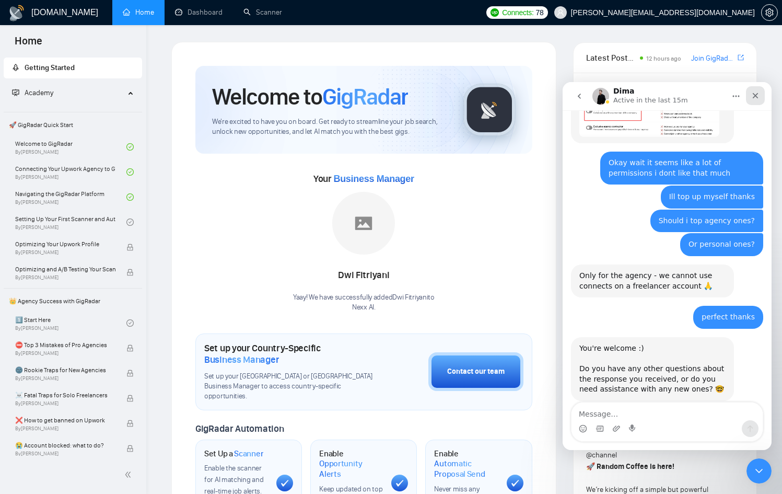
click at [758, 90] on div "Close" at bounding box center [755, 95] width 19 height 19
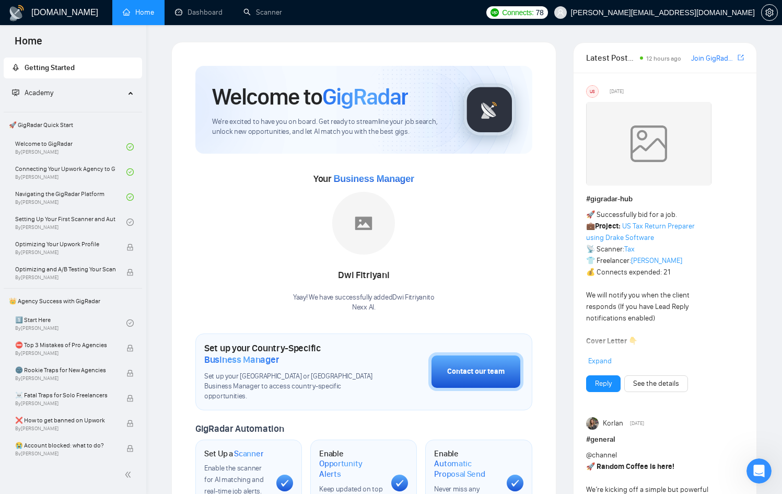
scroll to position [665, 0]
click at [92, 279] on span "By Vlad Timinsky" at bounding box center [65, 277] width 100 height 6
click at [126, 221] on icon "check-circle" at bounding box center [129, 221] width 7 height 7
click at [90, 225] on link "Setting Up Your First Scanner and Auto-Bidder By Vlad Timinsky" at bounding box center [70, 222] width 111 height 23
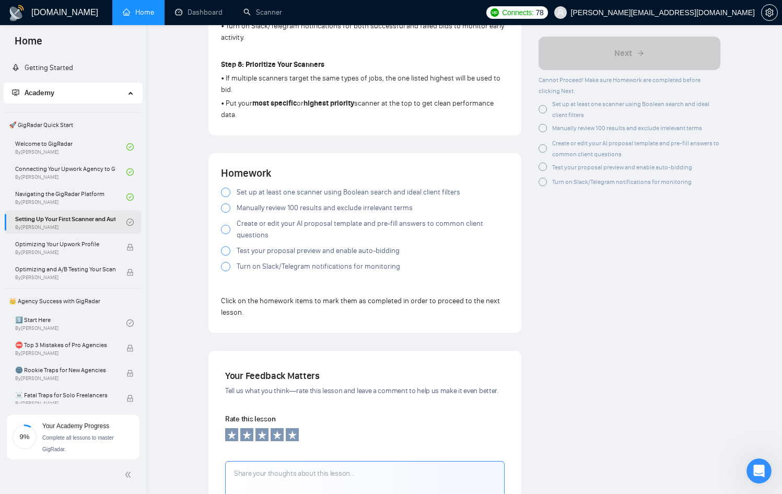
scroll to position [857, 0]
click at [281, 192] on span "Set up at least one scanner using Boolean search and ideal client filters" at bounding box center [349, 191] width 224 height 11
click at [287, 210] on span "Manually review 100 results and exclude irrelevant terms" at bounding box center [325, 206] width 176 height 11
click at [297, 229] on span "Create or edit your AI proposal template and pre-fill answers to common client …" at bounding box center [373, 228] width 272 height 23
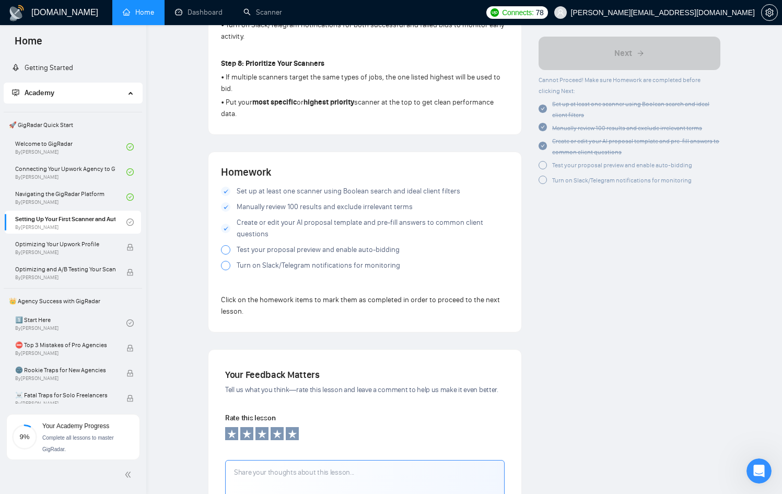
click at [308, 254] on span "Test your proposal preview and enable auto-bidding" at bounding box center [318, 249] width 163 height 11
click at [308, 267] on span "Turn on Slack/Telegram notifications for monitoring" at bounding box center [319, 265] width 164 height 11
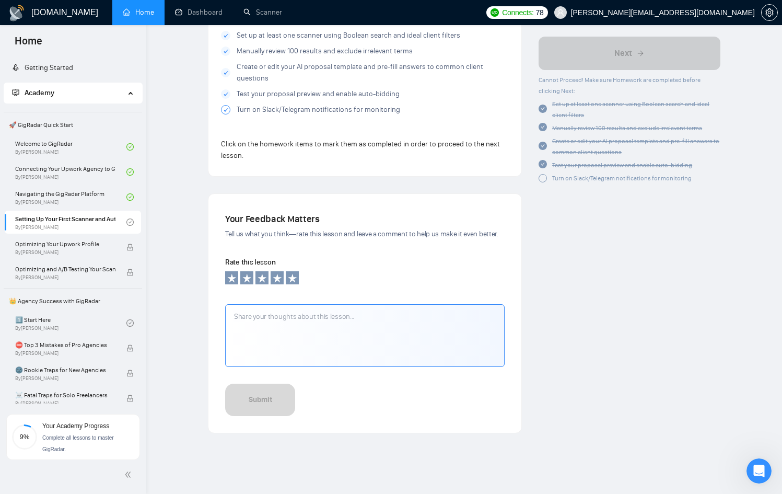
scroll to position [1052, 0]
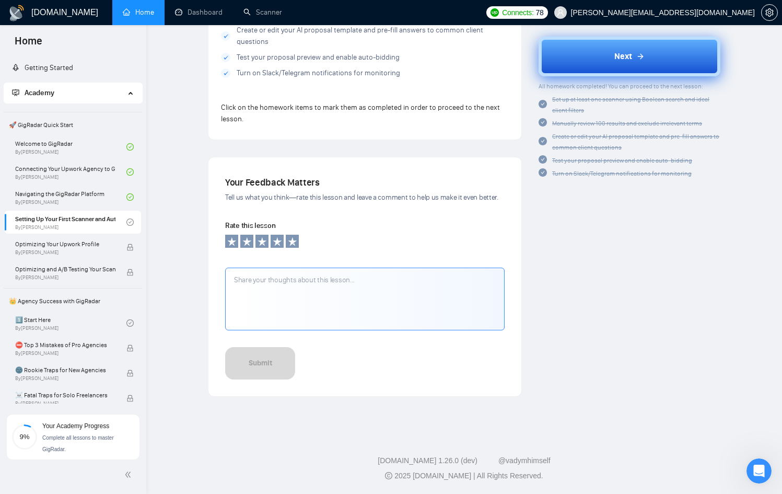
click at [643, 40] on button "Next" at bounding box center [630, 57] width 182 height 40
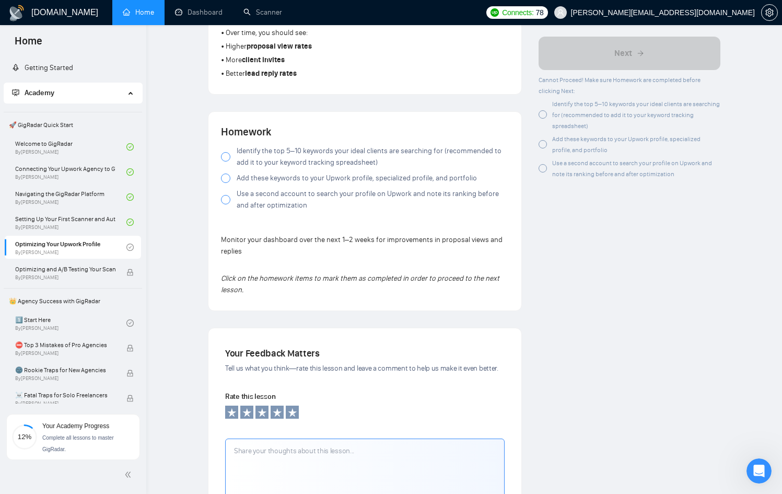
scroll to position [684, 0]
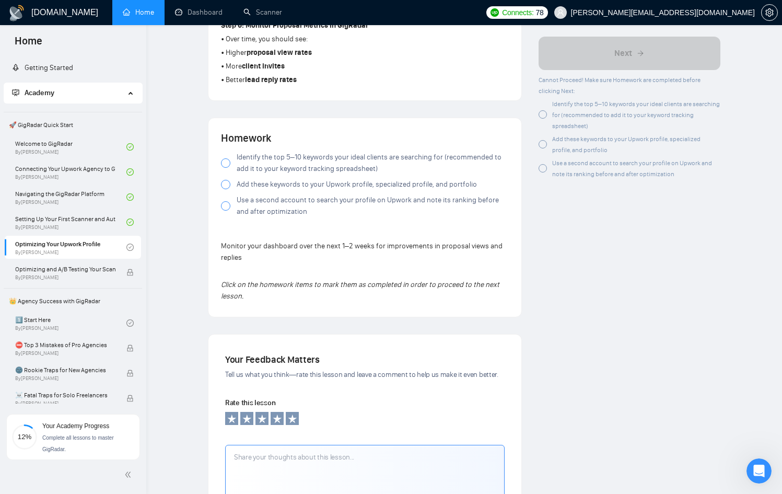
click at [257, 166] on span "Identify the top 5–10 keywords your ideal clients are searching for (recommende…" at bounding box center [373, 163] width 272 height 23
click at [278, 194] on div "Identify the top 5–10 keywords your ideal clients are searching for (recommende…" at bounding box center [365, 187] width 288 height 70
click at [275, 214] on span "Use a second account to search your profile on Upwork and note its ranking befo…" at bounding box center [373, 205] width 272 height 23
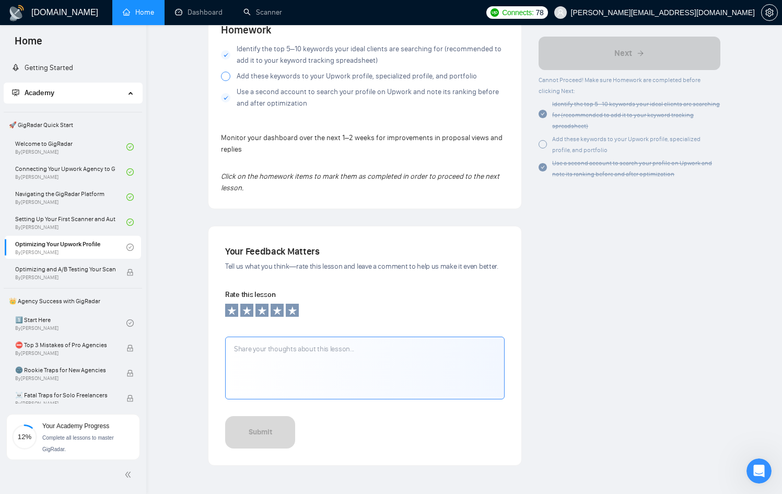
scroll to position [787, 0]
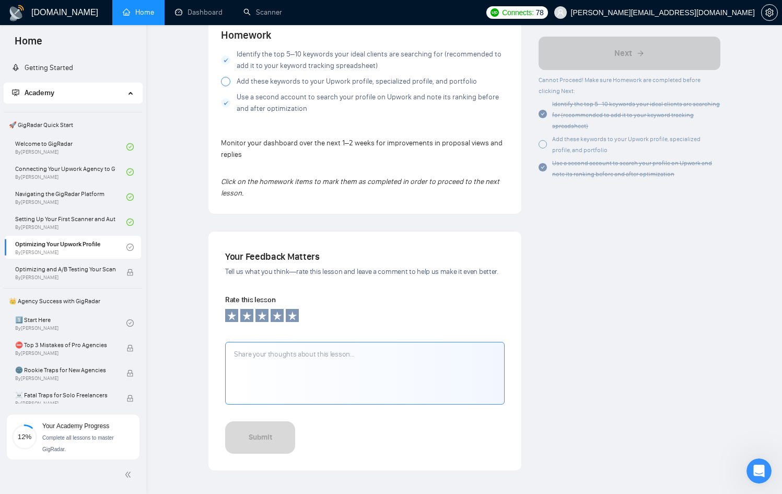
click at [280, 80] on span "Add these keywords to your Upwork profile, specialized profile, and portfolio" at bounding box center [357, 81] width 240 height 11
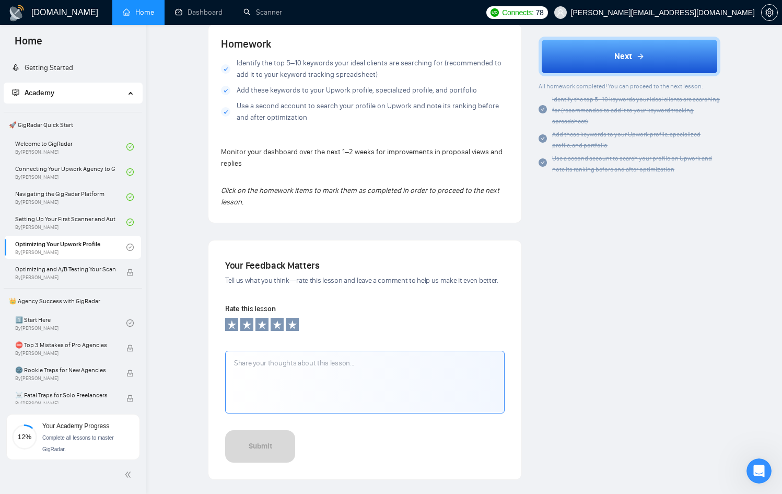
scroll to position [776, 0]
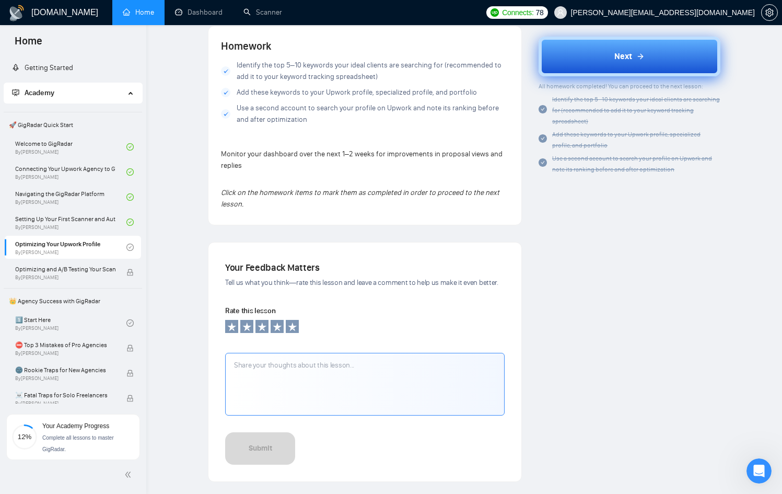
click at [575, 50] on button "Next" at bounding box center [630, 57] width 182 height 40
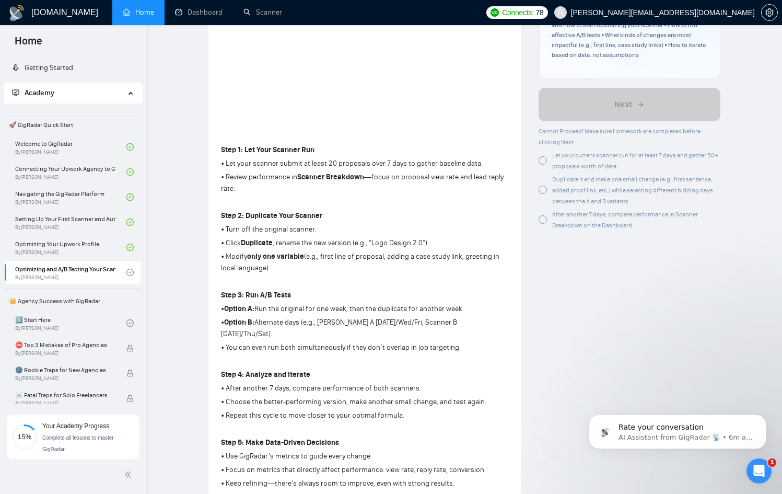
scroll to position [750, 0]
